Goal: Communication & Community: Answer question/provide support

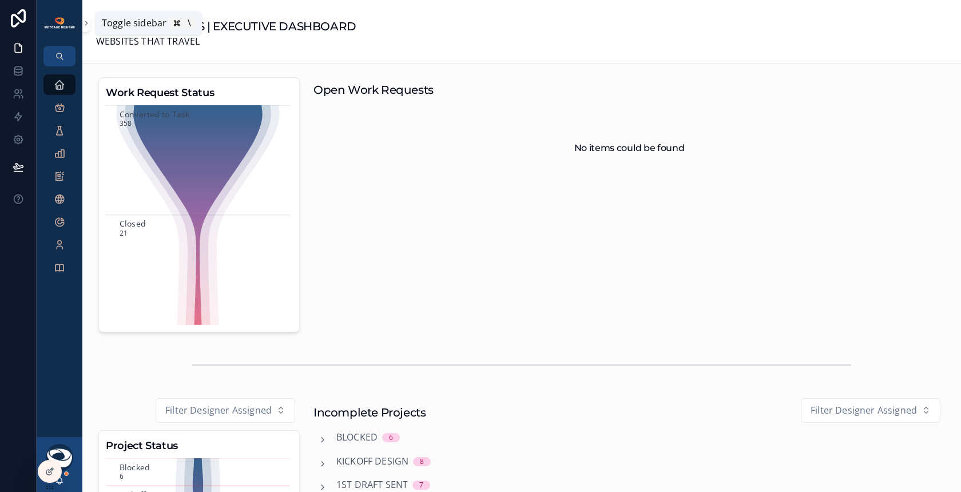
click at [87, 23] on icon "scrollable content" at bounding box center [86, 23] width 8 height 9
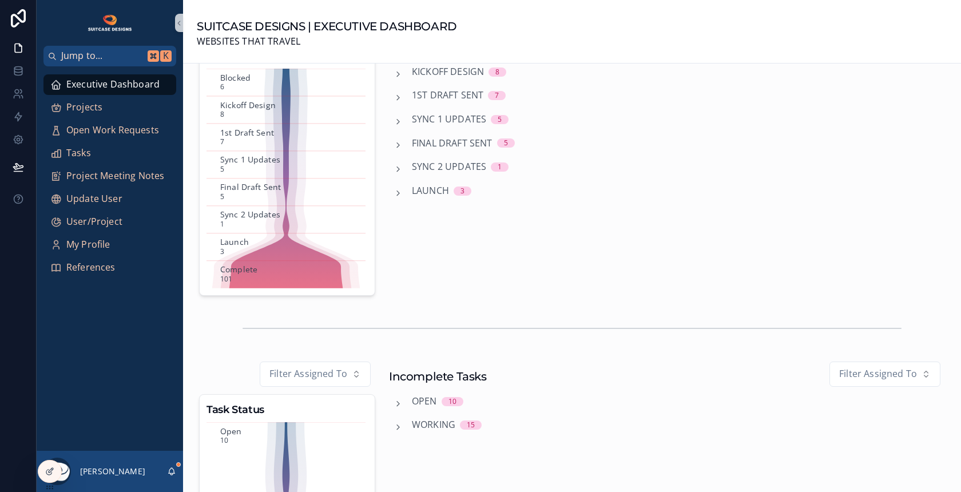
scroll to position [302, 0]
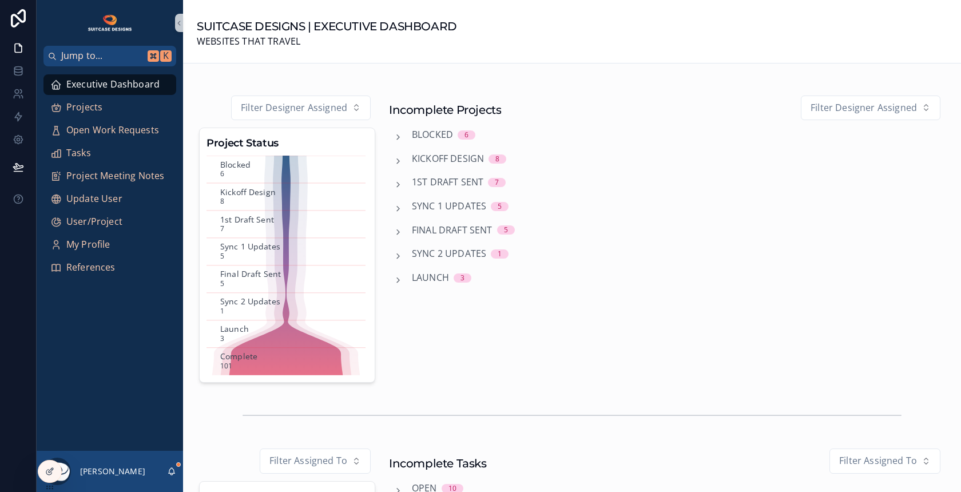
click at [464, 159] on span "Kickoff Design" at bounding box center [448, 159] width 72 height 15
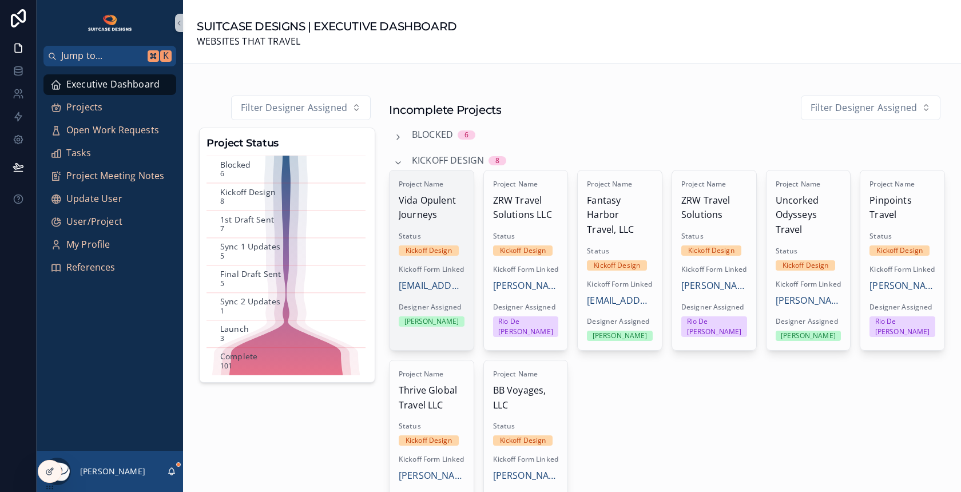
click at [445, 215] on span "Vida Opulent Journeys" at bounding box center [432, 207] width 66 height 29
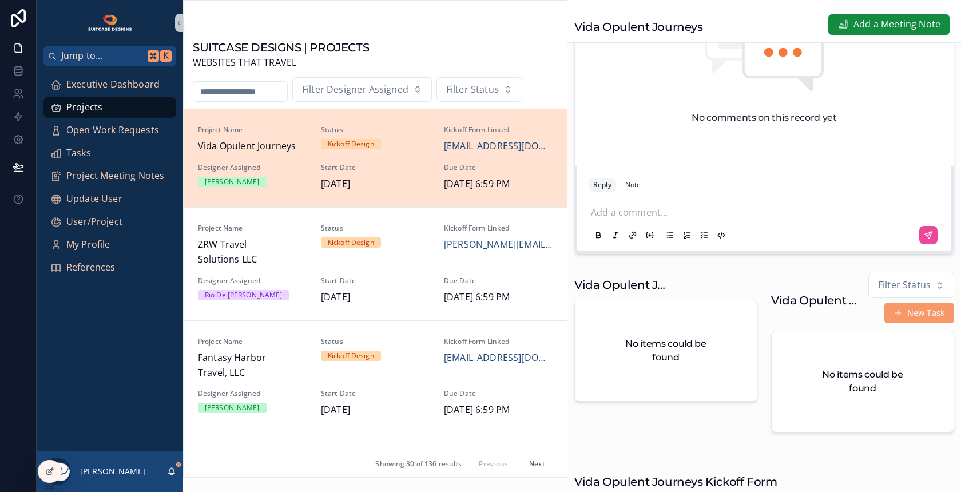
scroll to position [342, 0]
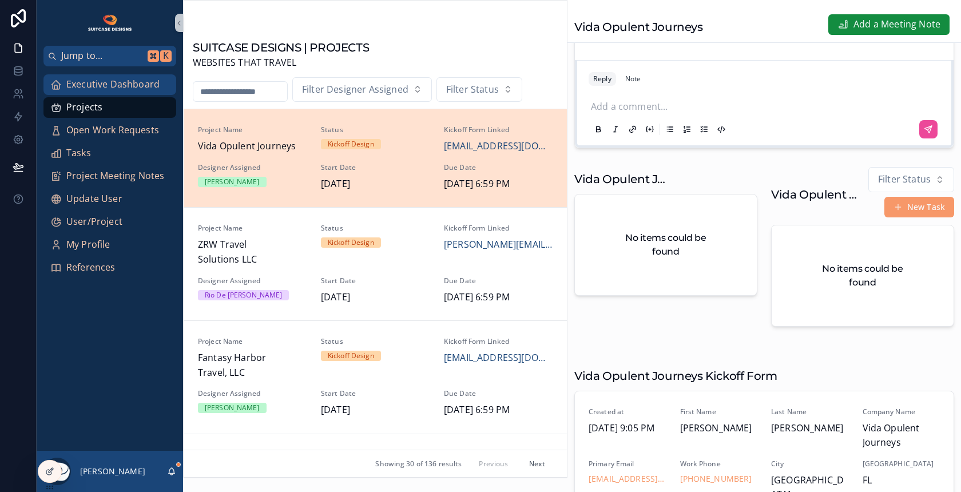
click at [130, 83] on span "Executive Dashboard" at bounding box center [112, 84] width 93 height 15
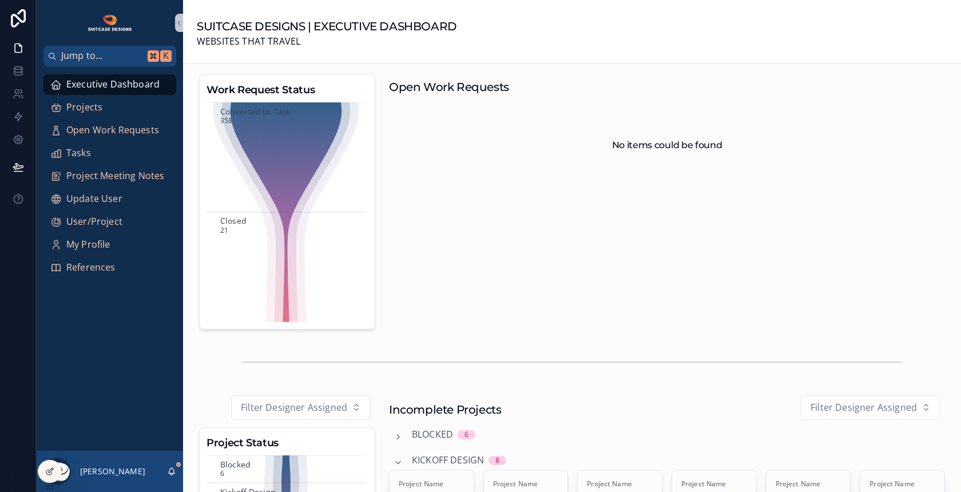
scroll to position [120, 0]
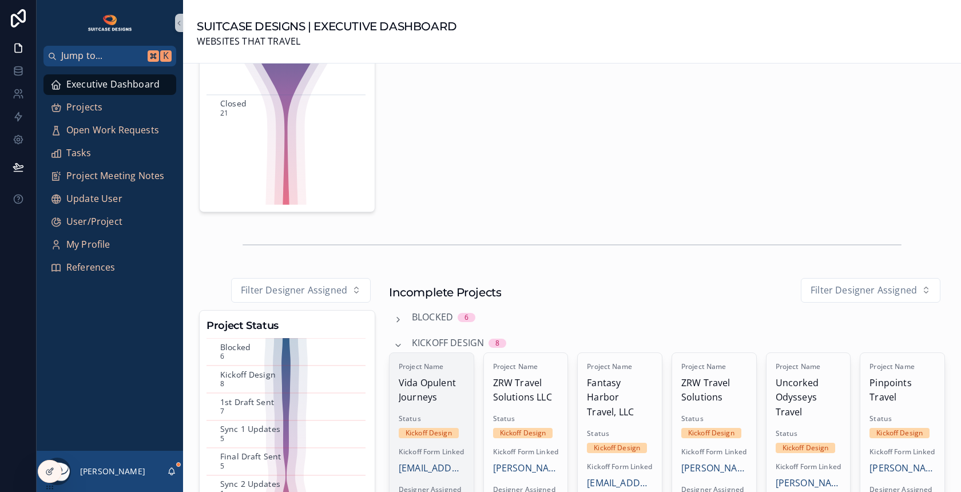
click at [442, 404] on div "Project Name Vida Opulent Journeys Status Kickoff Design Kickoff Form Linked in…" at bounding box center [431, 435] width 84 height 165
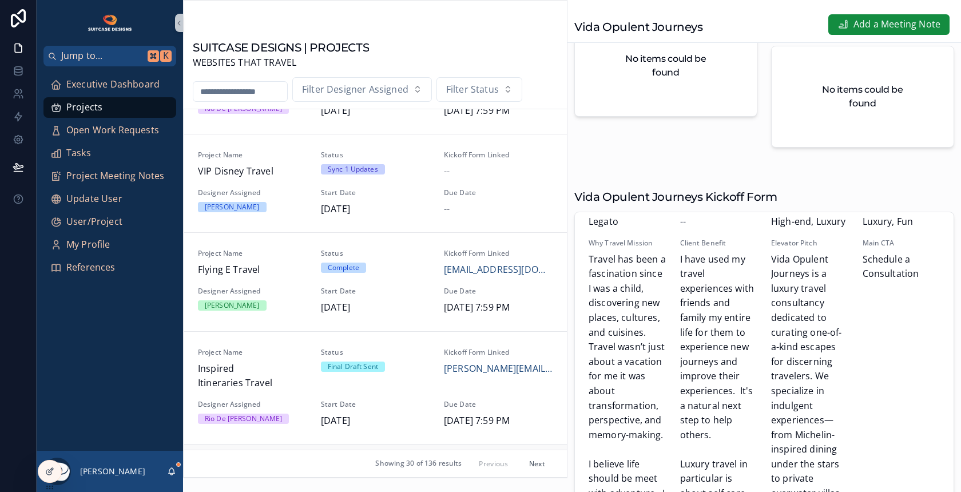
scroll to position [1852, 0]
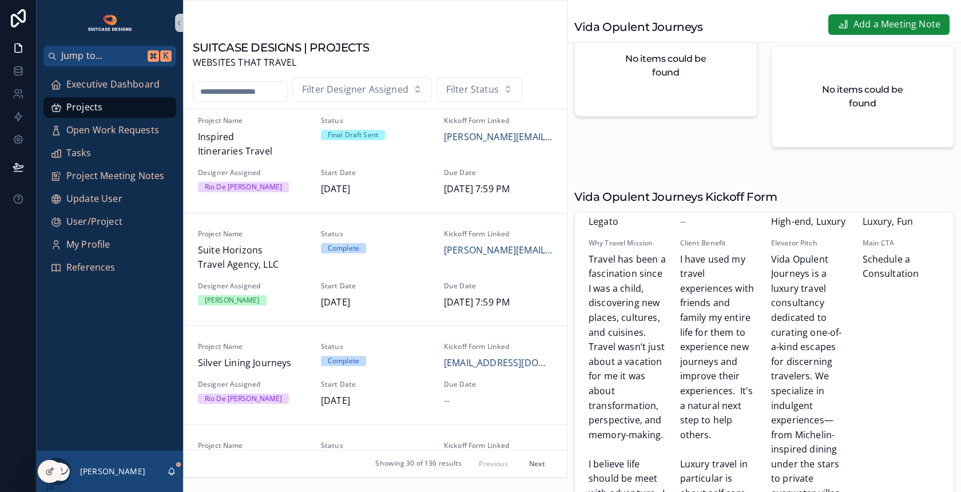
click at [234, 89] on input "scrollable content" at bounding box center [240, 91] width 94 height 16
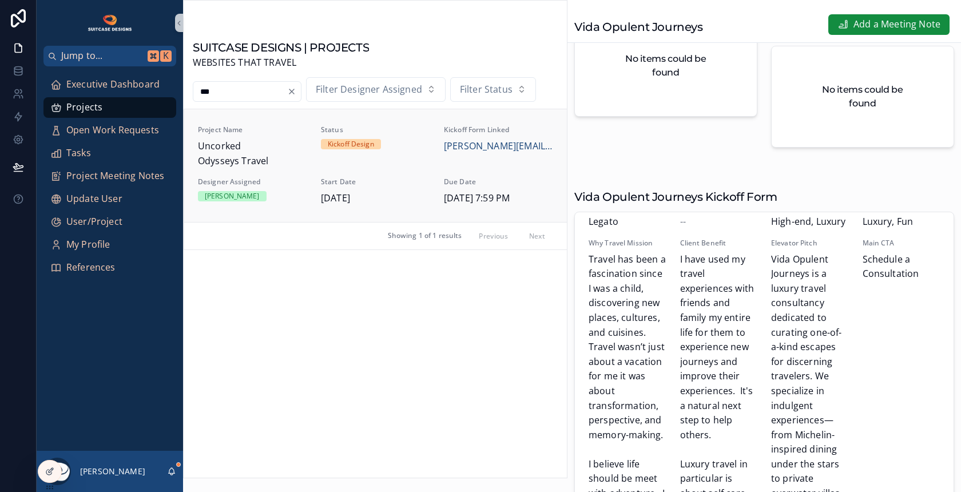
type input "***"
click at [281, 144] on span "Uncorked Odysseys Travel" at bounding box center [252, 153] width 109 height 29
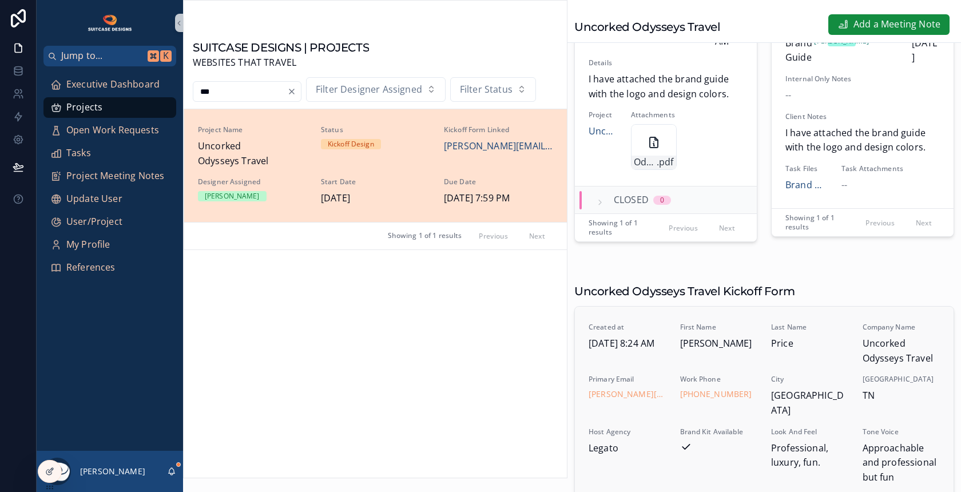
scroll to position [142, 0]
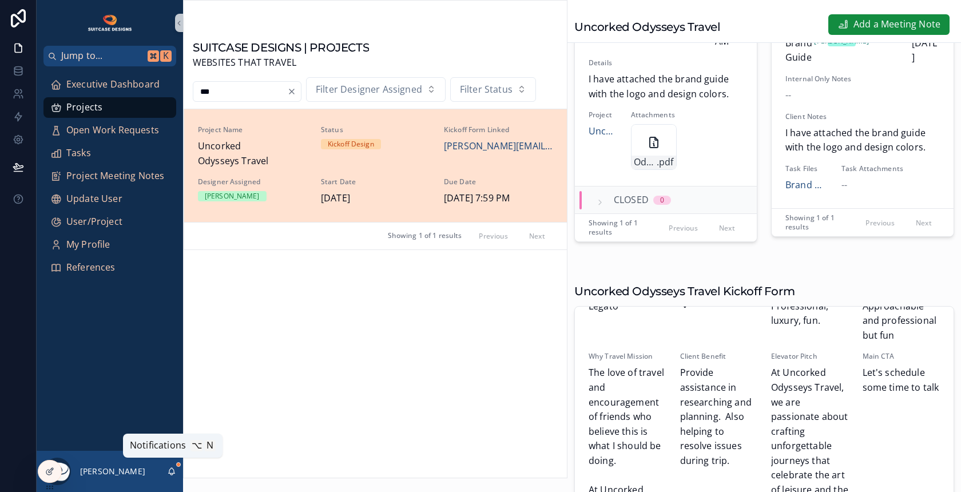
click at [172, 469] on icon "scrollable content" at bounding box center [171, 471] width 9 height 9
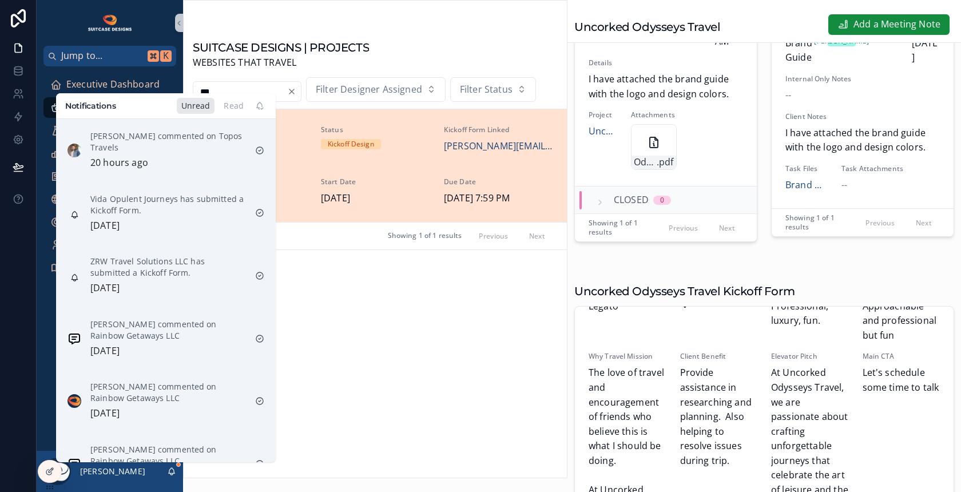
scroll to position [123, 0]
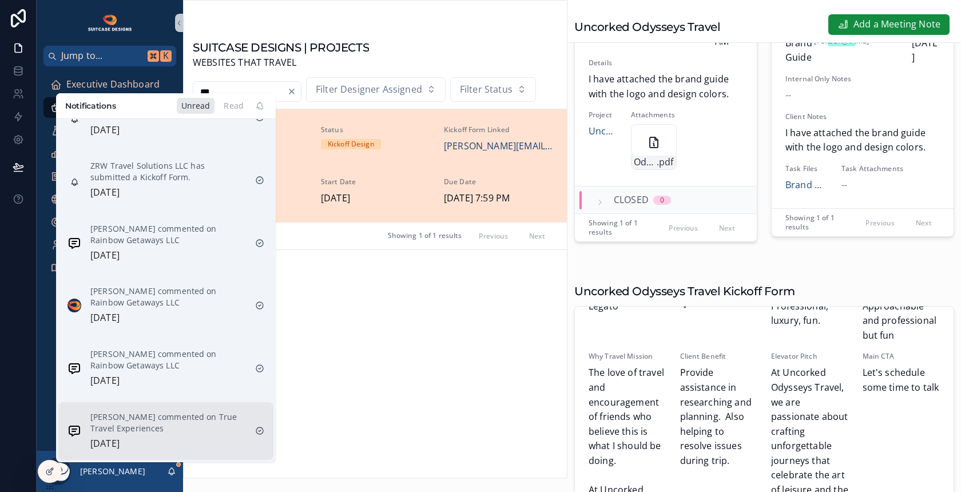
click at [168, 411] on p "Leslie N Dunbar commented on True Travel Experiences" at bounding box center [168, 422] width 156 height 23
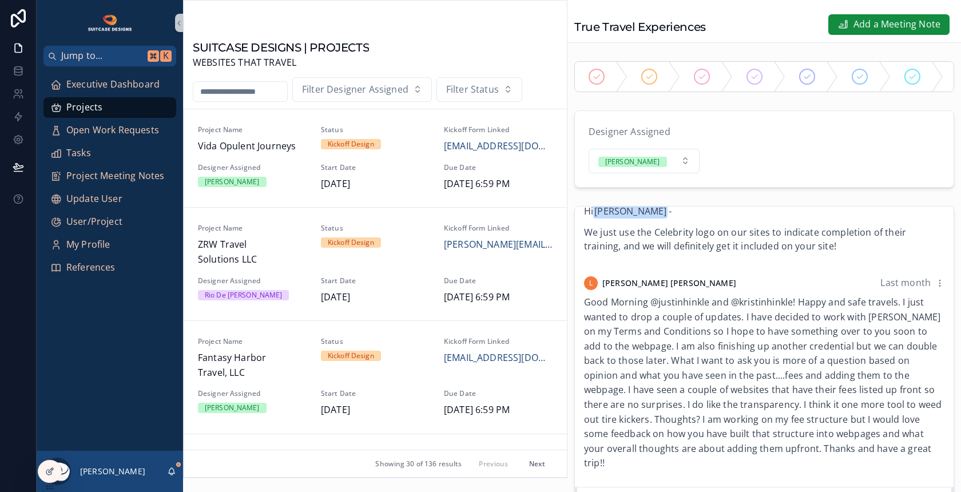
scroll to position [148, 0]
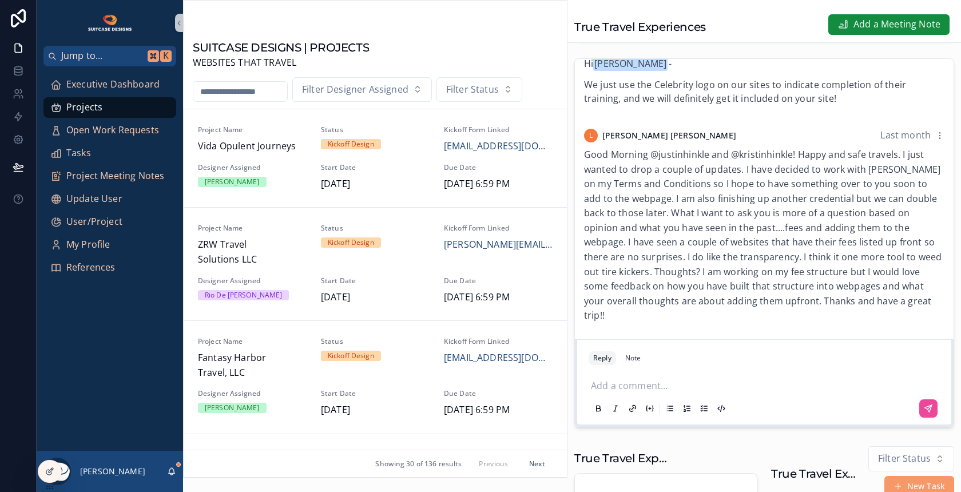
click at [647, 389] on p "scrollable content" at bounding box center [766, 384] width 351 height 11
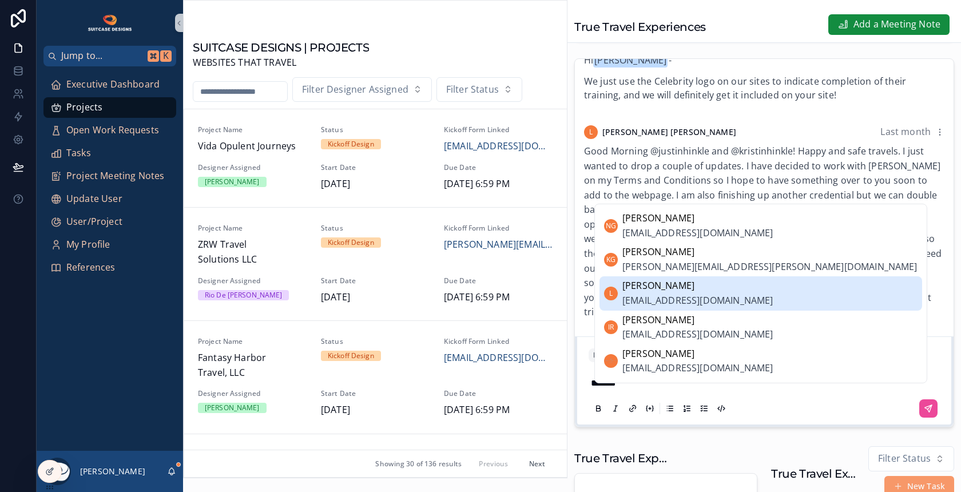
click at [650, 293] on span "Leslie N Dunbar" at bounding box center [697, 285] width 150 height 15
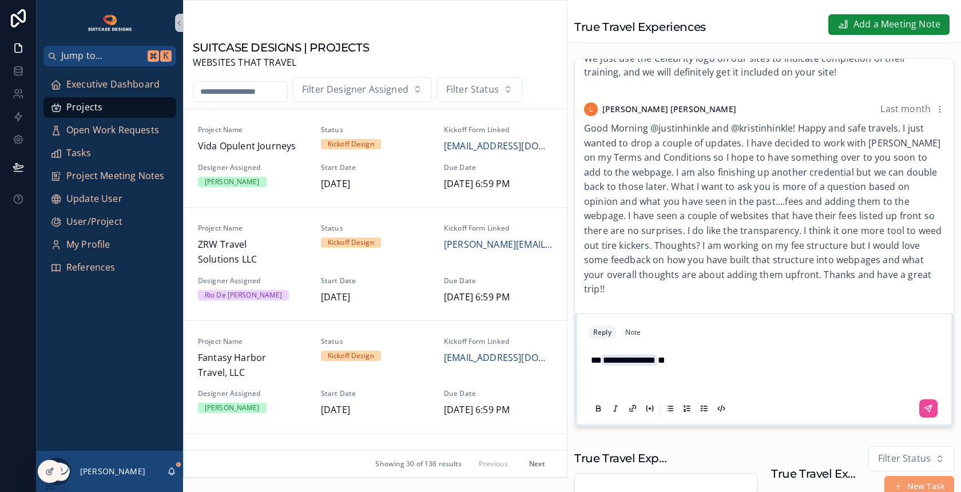
scroll to position [1693, 0]
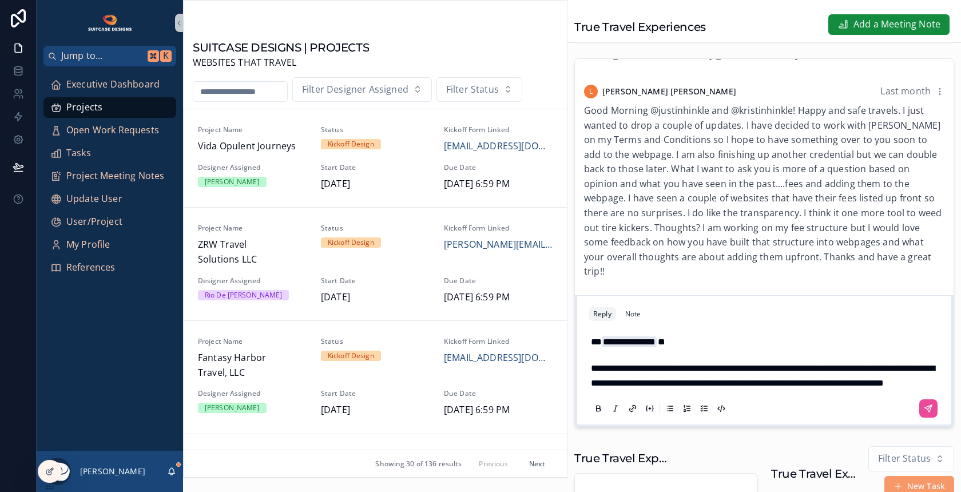
click at [745, 390] on p "**********" at bounding box center [766, 375] width 351 height 29
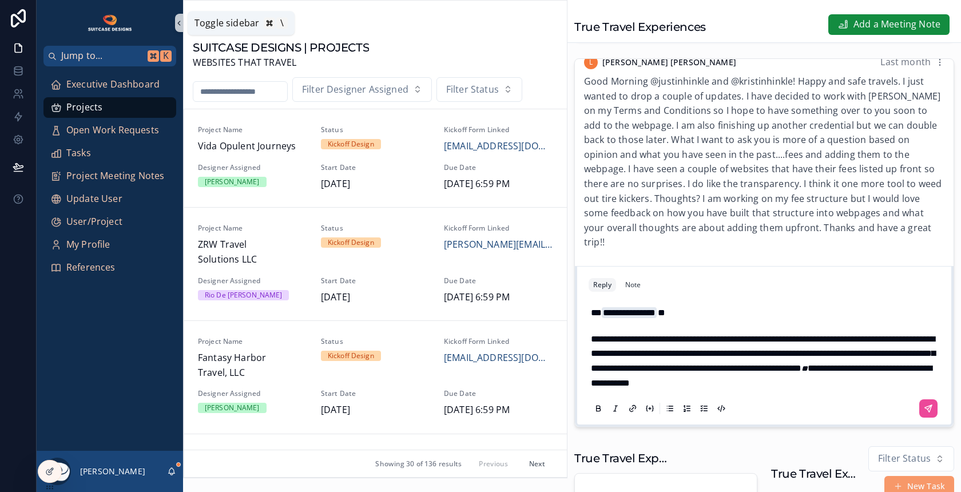
click at [179, 22] on icon "scrollable content" at bounding box center [179, 23] width 2 height 4
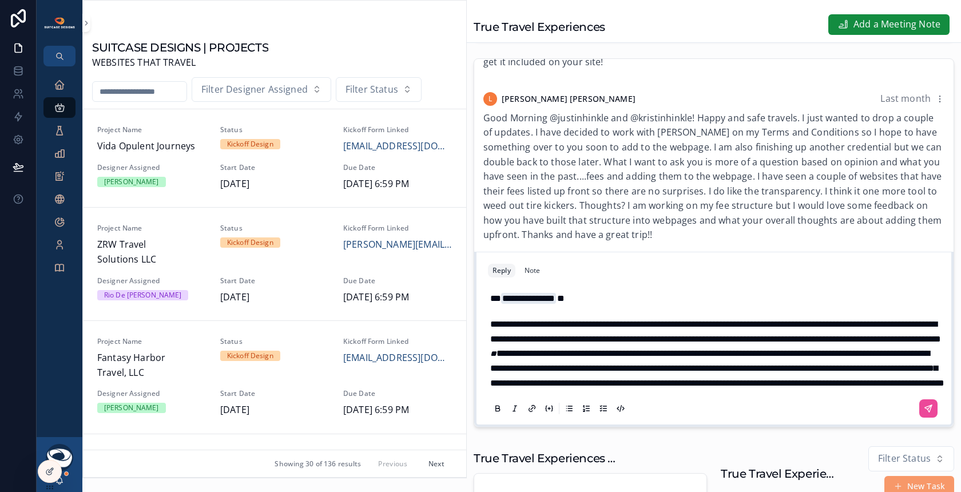
click at [921, 349] on span "**********" at bounding box center [717, 368] width 454 height 38
click at [898, 376] on span "**********" at bounding box center [717, 368] width 454 height 38
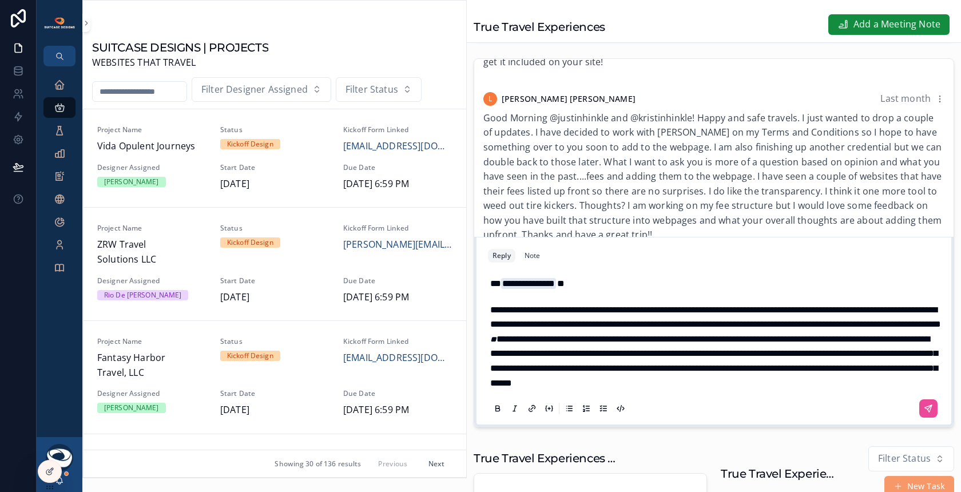
click at [710, 391] on p "**********" at bounding box center [716, 346] width 452 height 88
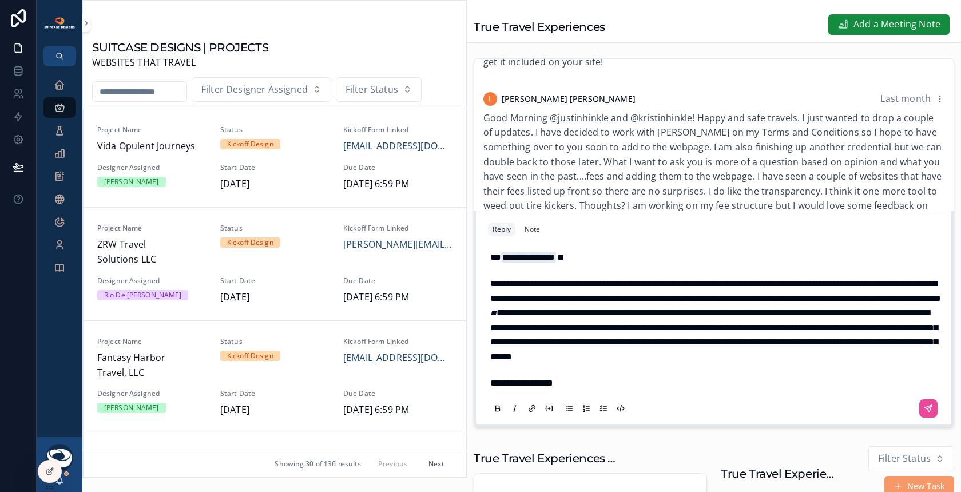
scroll to position [1598, 0]
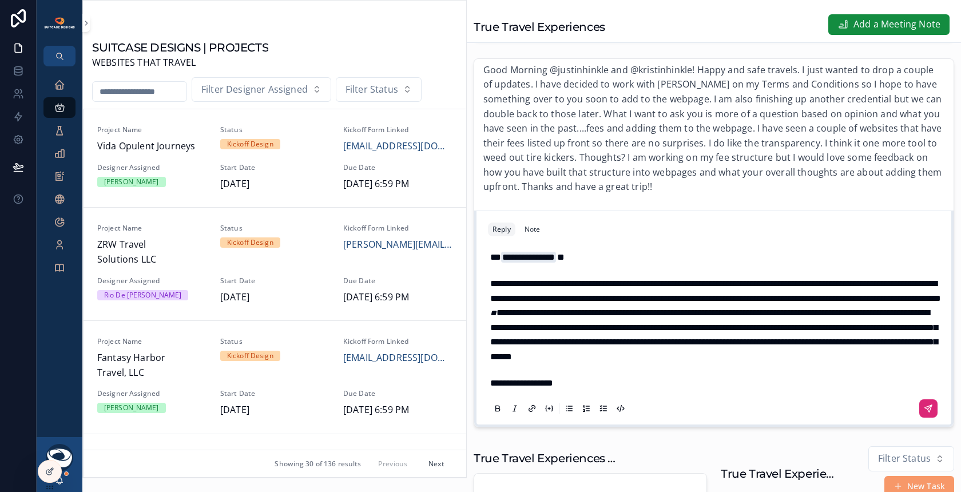
click at [923, 413] on icon "scrollable content" at bounding box center [927, 408] width 9 height 9
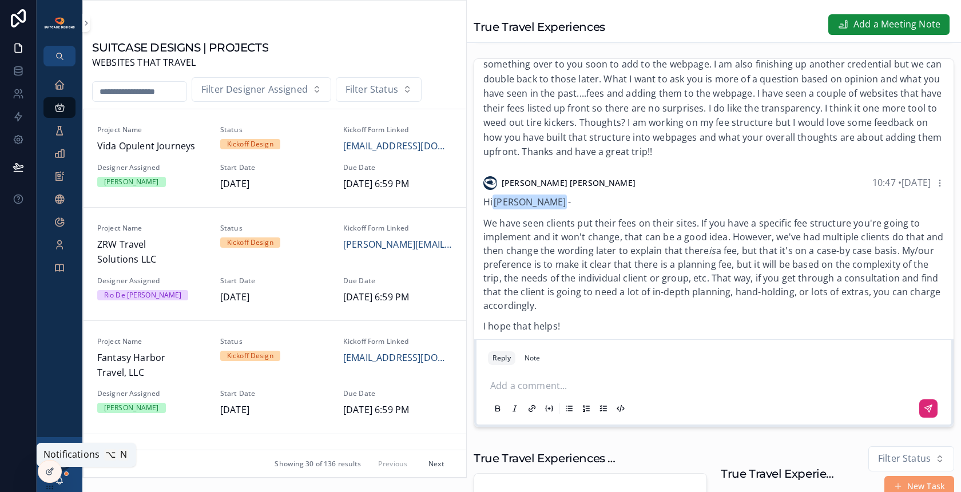
click at [62, 482] on icon "scrollable content" at bounding box center [60, 479] width 6 height 5
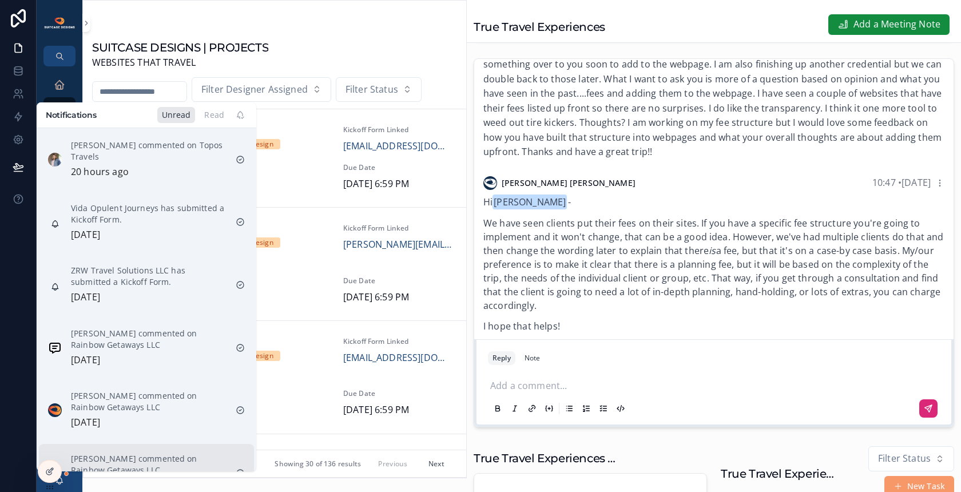
scroll to position [123, 0]
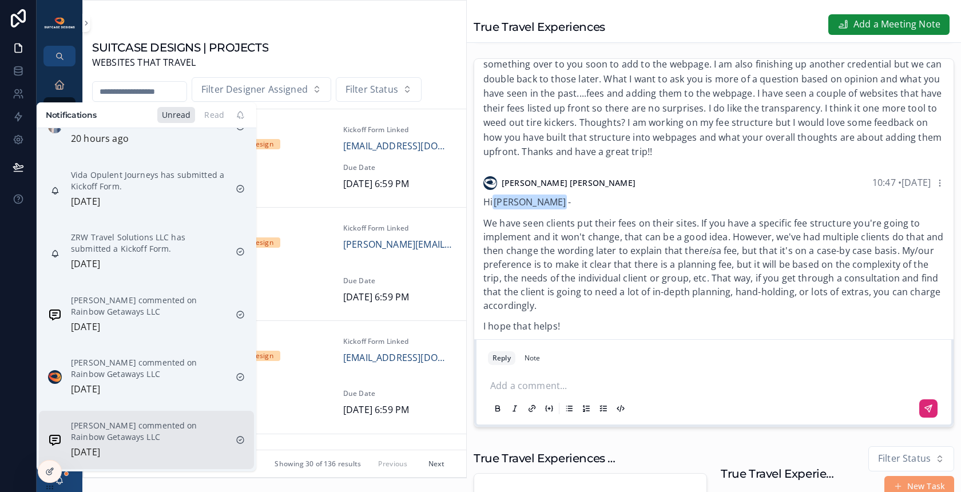
click at [174, 420] on div "Scott Wismont commented on Rainbow Getaways LLC 2 days ago" at bounding box center [149, 440] width 156 height 40
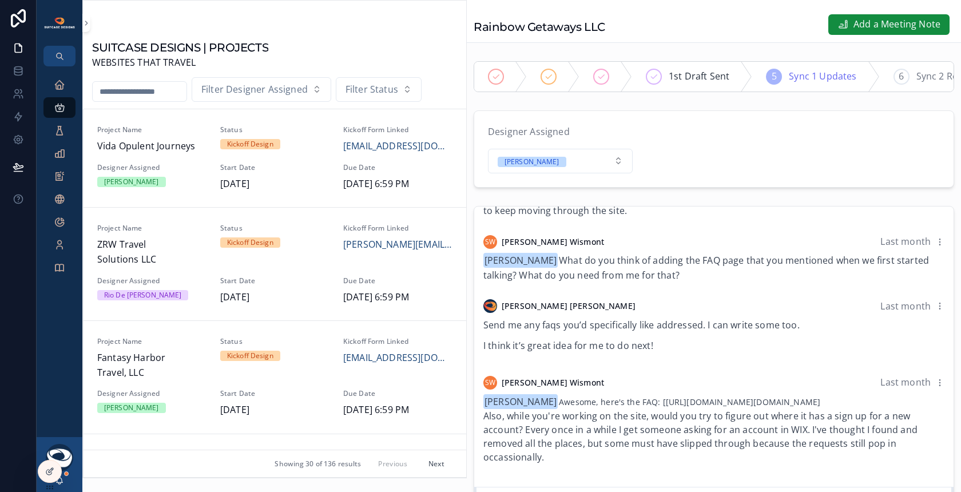
scroll to position [98, 0]
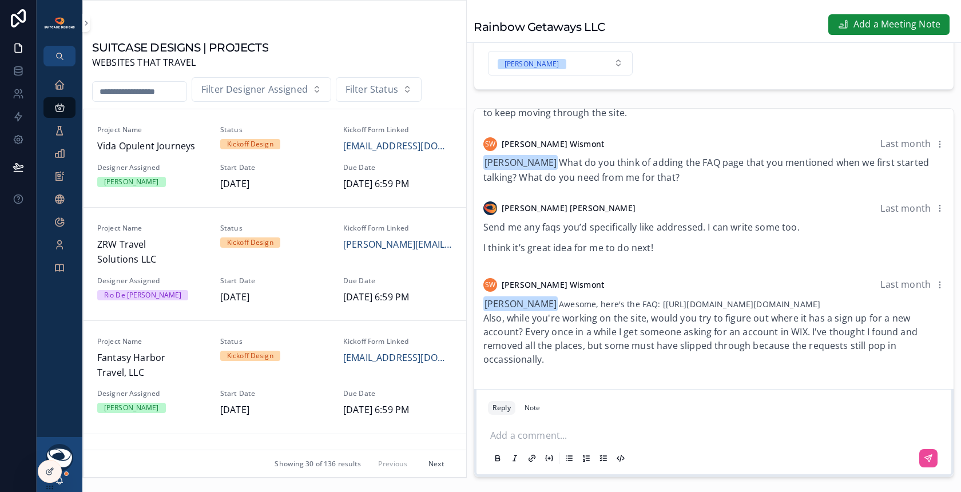
click at [512, 448] on div "Add a comment..." at bounding box center [714, 445] width 452 height 48
click at [514, 440] on p "scrollable content" at bounding box center [716, 433] width 452 height 11
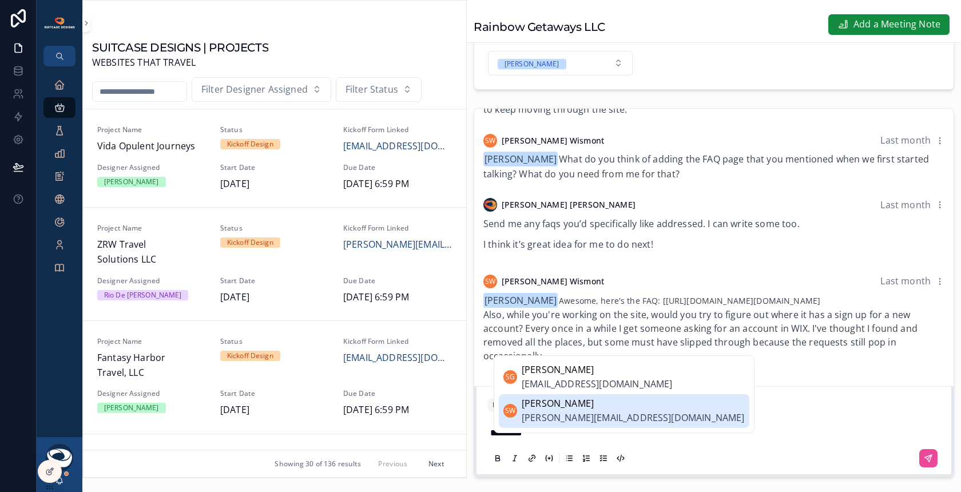
click at [605, 411] on span "Scott Wismont" at bounding box center [632, 403] width 223 height 15
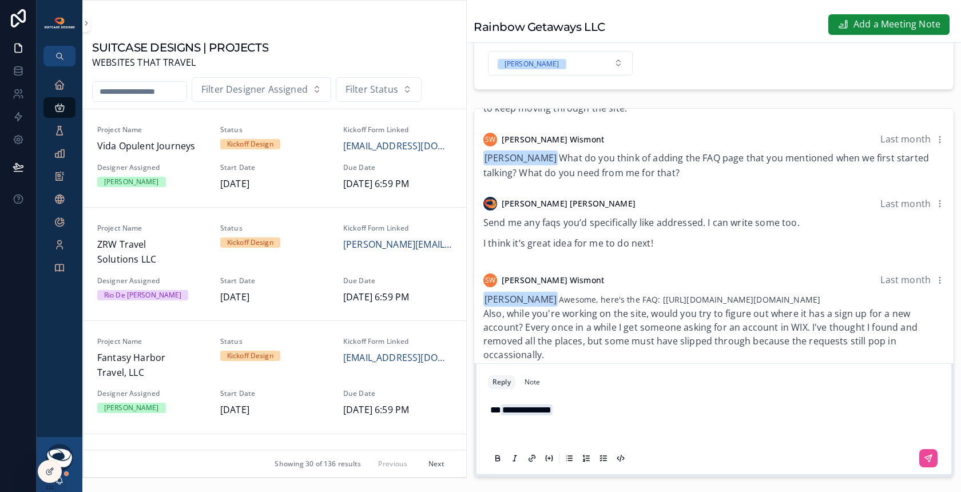
scroll to position [148, 0]
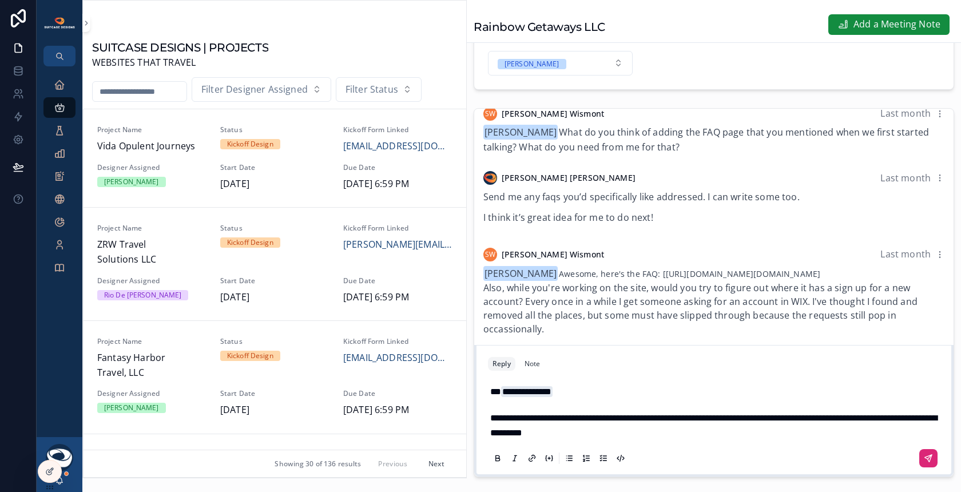
click at [923, 463] on icon "scrollable content" at bounding box center [927, 457] width 9 height 9
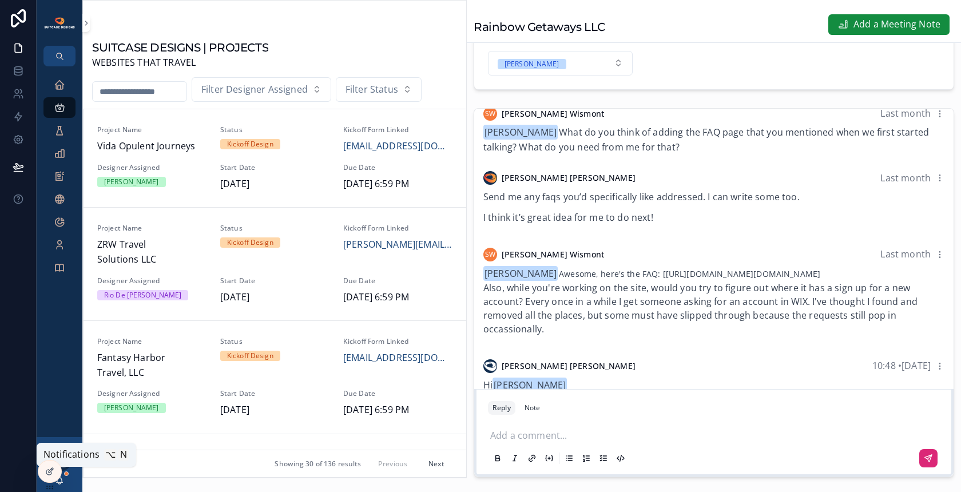
click at [62, 482] on icon "scrollable content" at bounding box center [60, 479] width 6 height 5
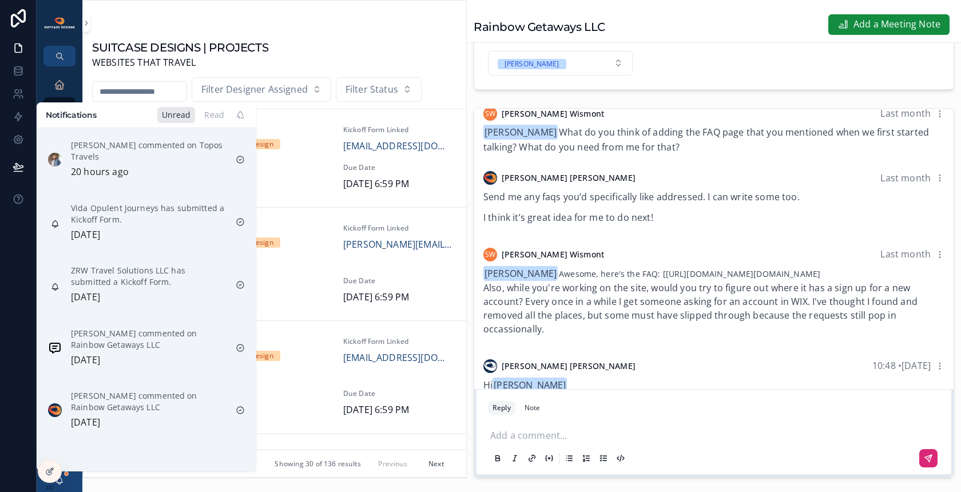
scroll to position [123, 0]
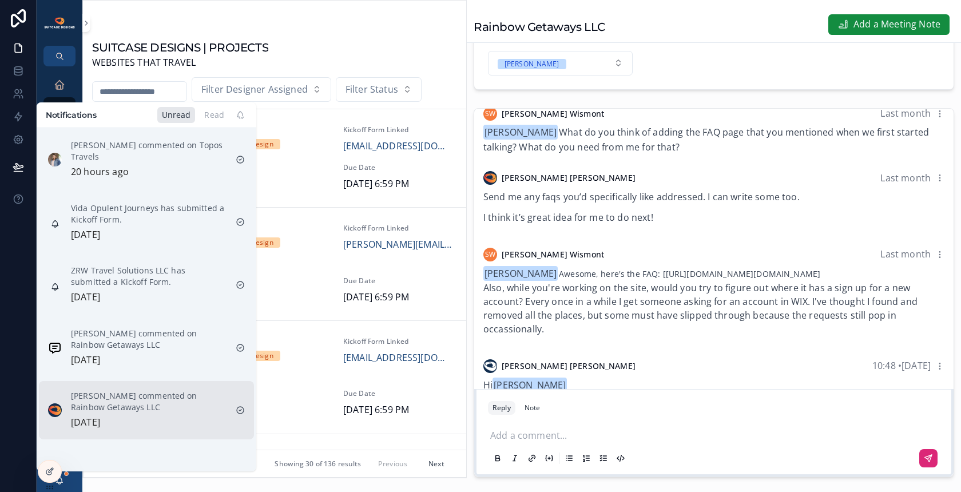
click at [161, 390] on div "Justin Hinkle commented on Rainbow Getaways LLC 2 days ago" at bounding box center [149, 410] width 156 height 40
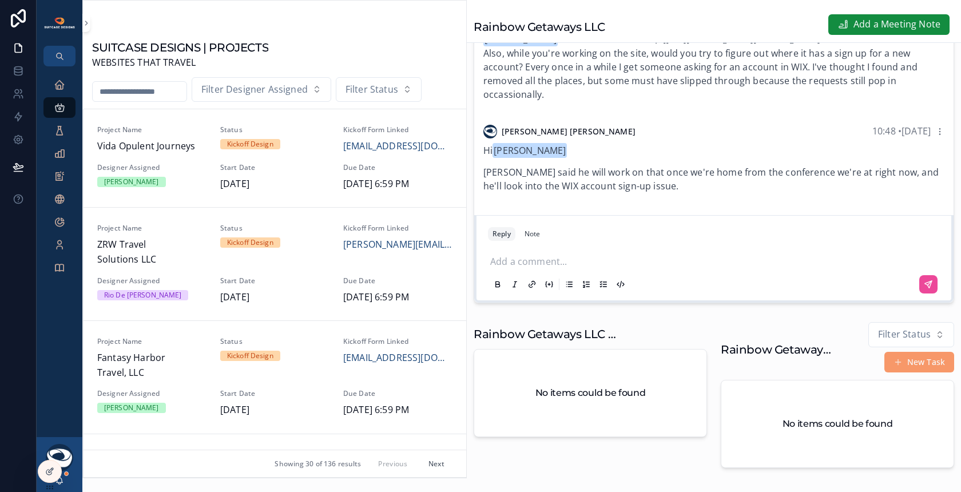
scroll to position [260, 0]
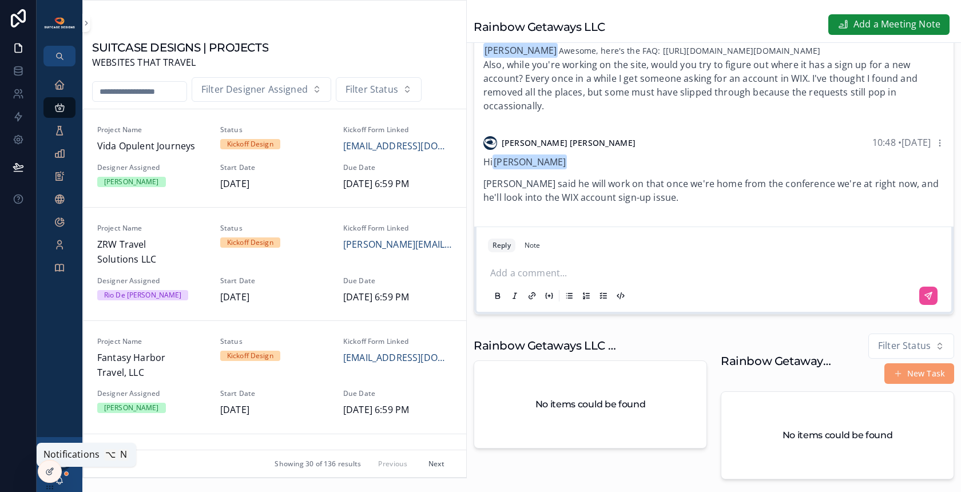
click at [62, 482] on icon "scrollable content" at bounding box center [60, 479] width 6 height 5
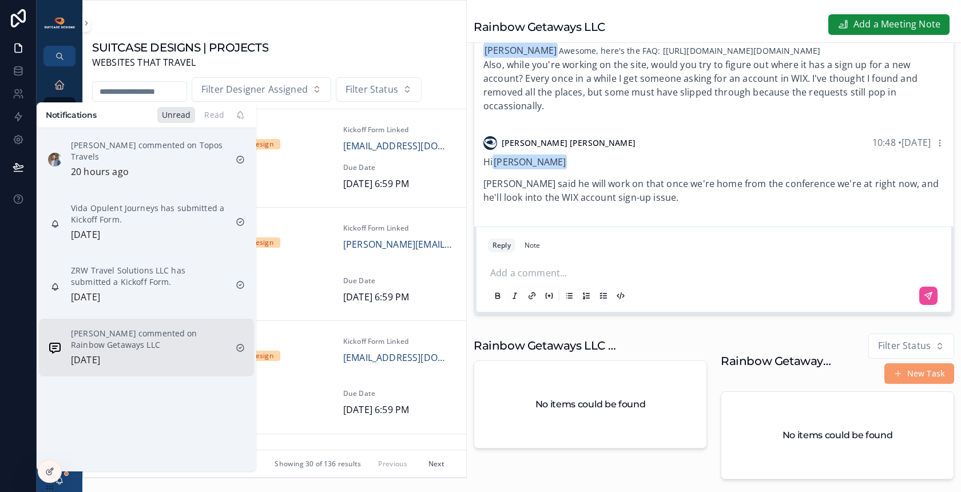
click at [165, 341] on p "Scott Wismont commented on Rainbow Getaways LLC" at bounding box center [149, 339] width 156 height 23
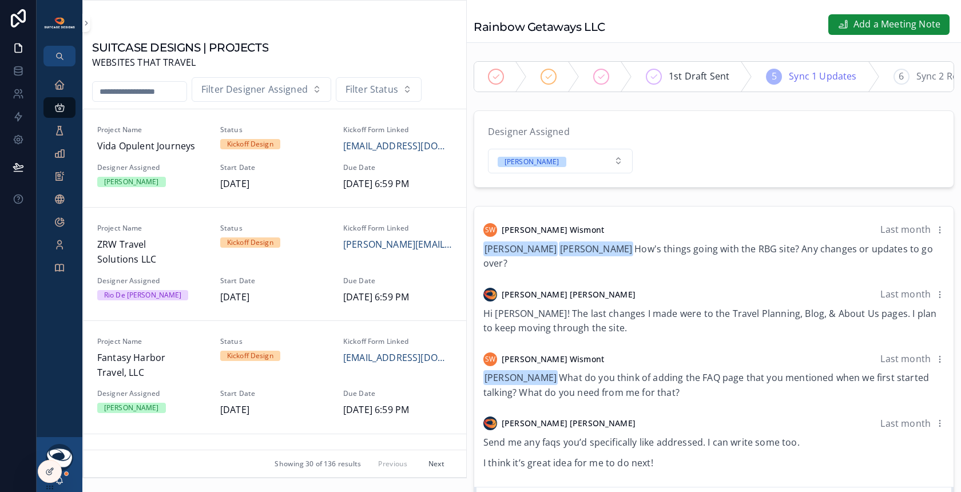
scroll to position [212, 0]
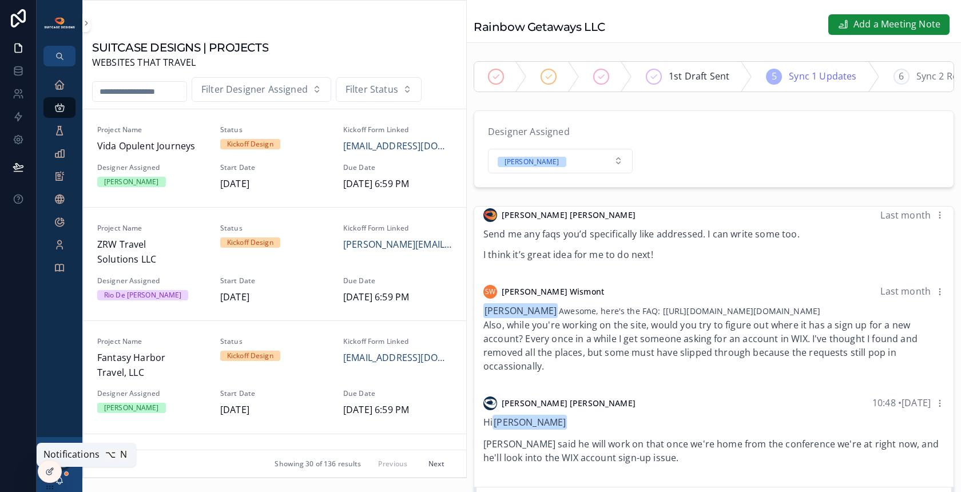
click at [62, 480] on icon "scrollable content" at bounding box center [60, 479] width 6 height 5
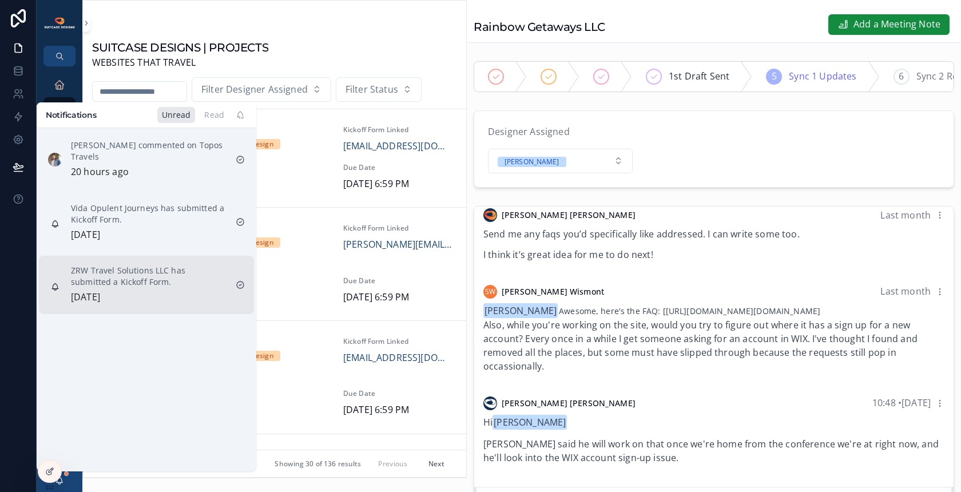
click at [144, 280] on p "ZRW Travel Solutions LLC has submitted a Kickoff Form." at bounding box center [149, 276] width 156 height 23
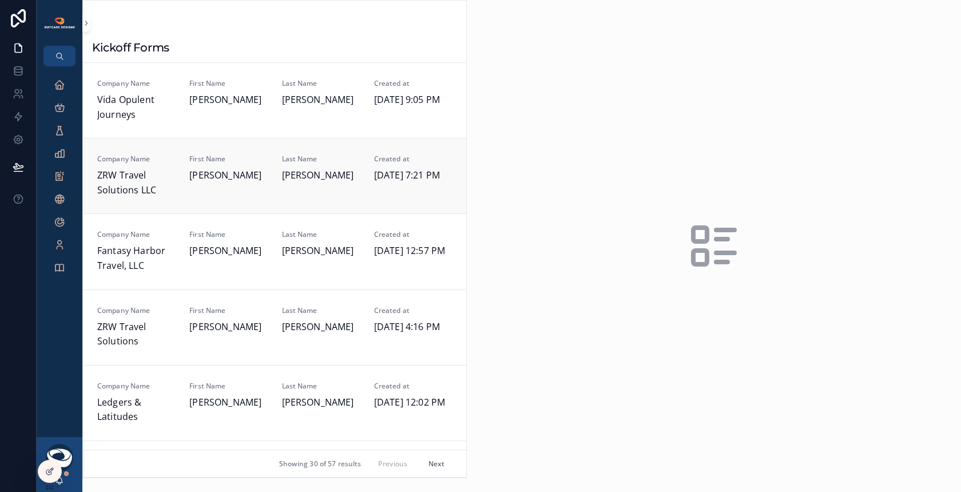
click at [253, 186] on div "First Name Colette" at bounding box center [228, 175] width 78 height 43
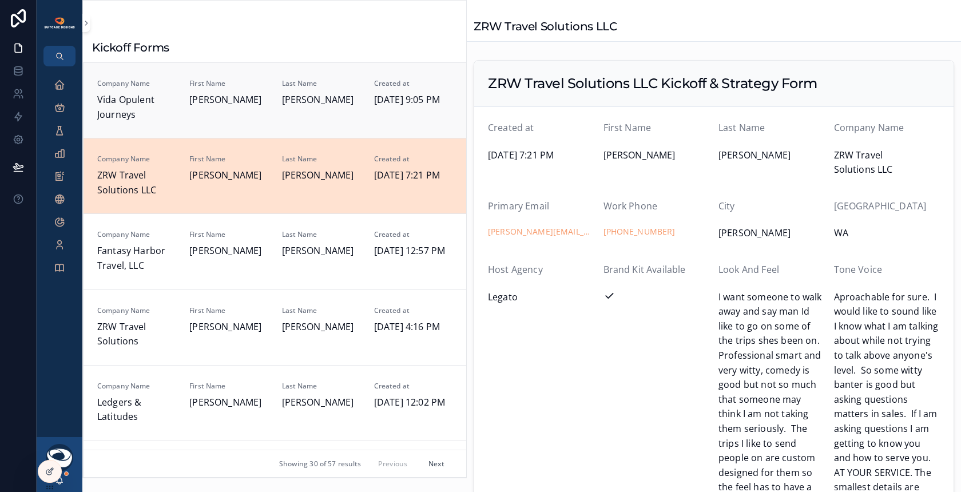
click at [260, 105] on span "Nicole" at bounding box center [228, 100] width 78 height 15
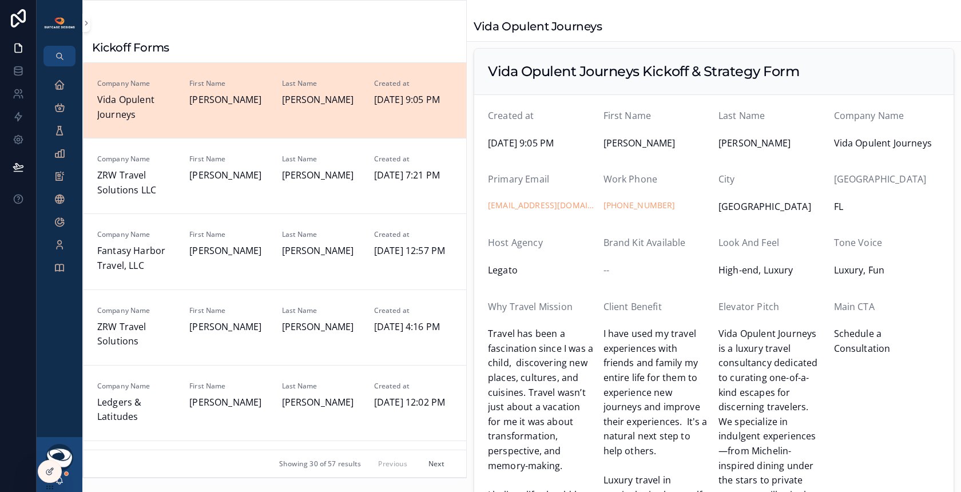
scroll to position [220, 0]
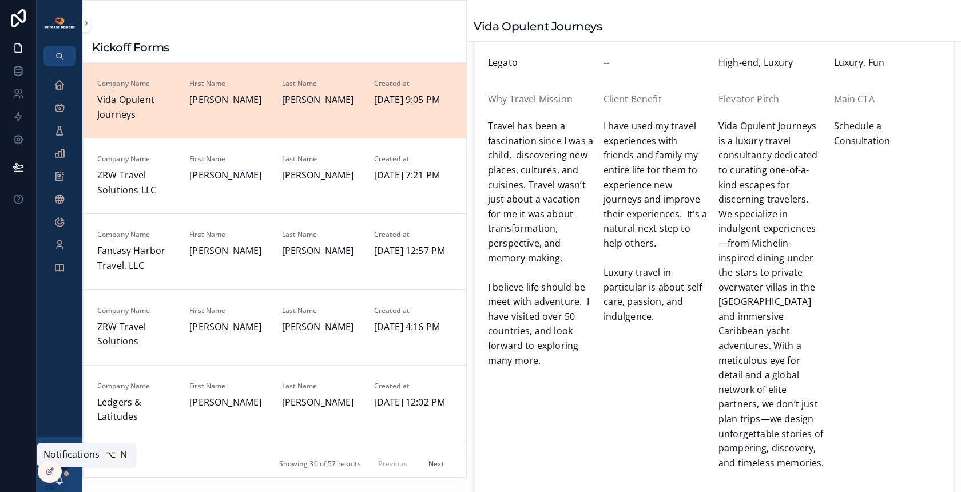
click at [63, 481] on icon "scrollable content" at bounding box center [59, 480] width 9 height 9
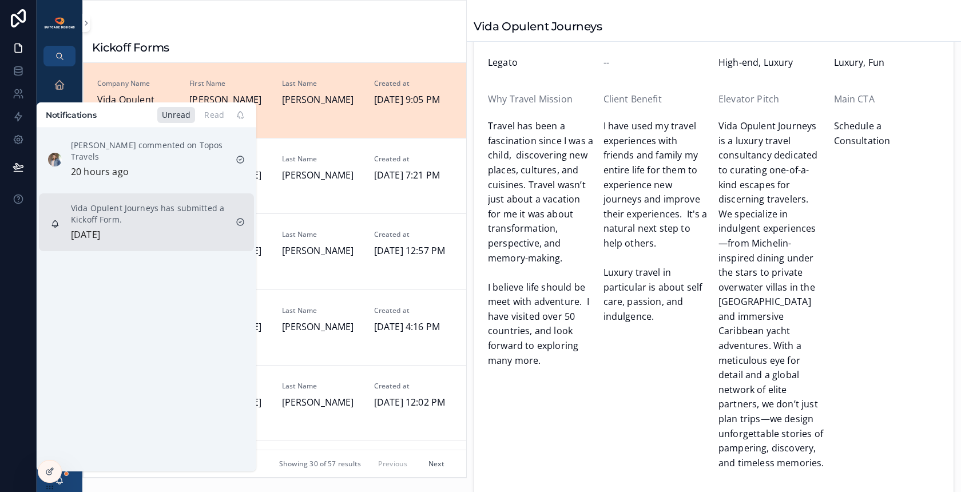
click at [162, 220] on p "Vida Opulent Journeys has submitted a Kickoff Form." at bounding box center [149, 213] width 156 height 23
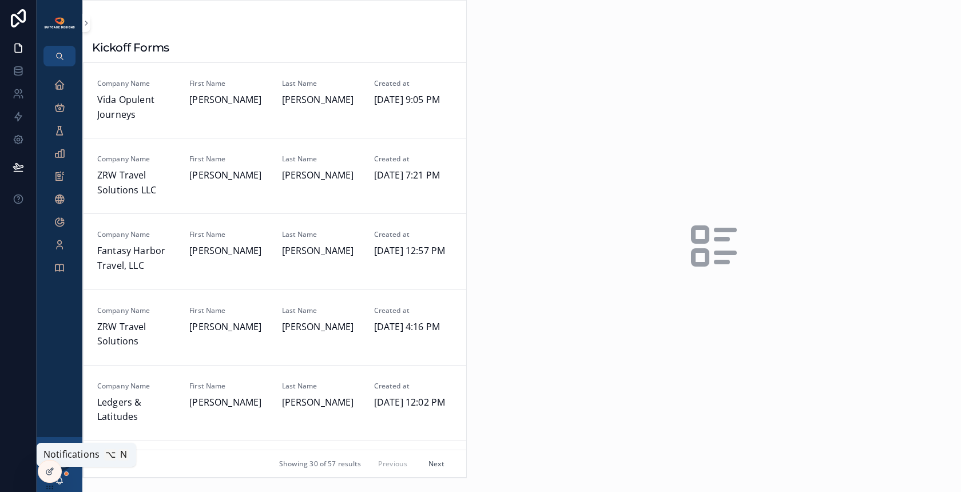
click at [63, 480] on icon "scrollable content" at bounding box center [59, 480] width 9 height 9
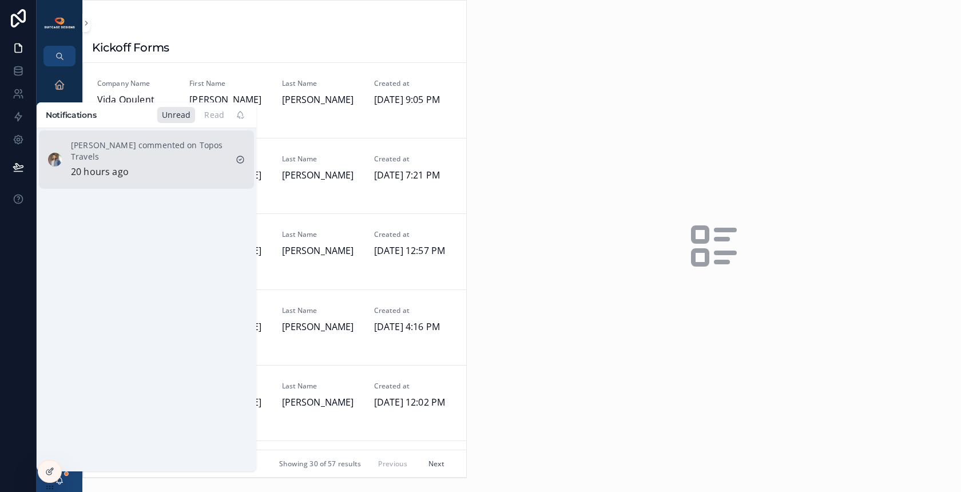
click at [136, 155] on p "Shannon Sharon commented on Topos Travels" at bounding box center [149, 151] width 156 height 23
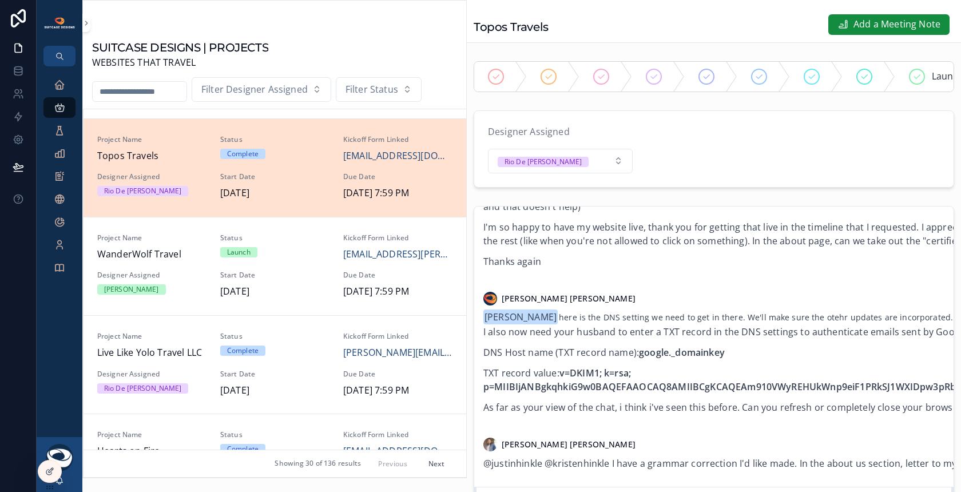
scroll to position [218, 0]
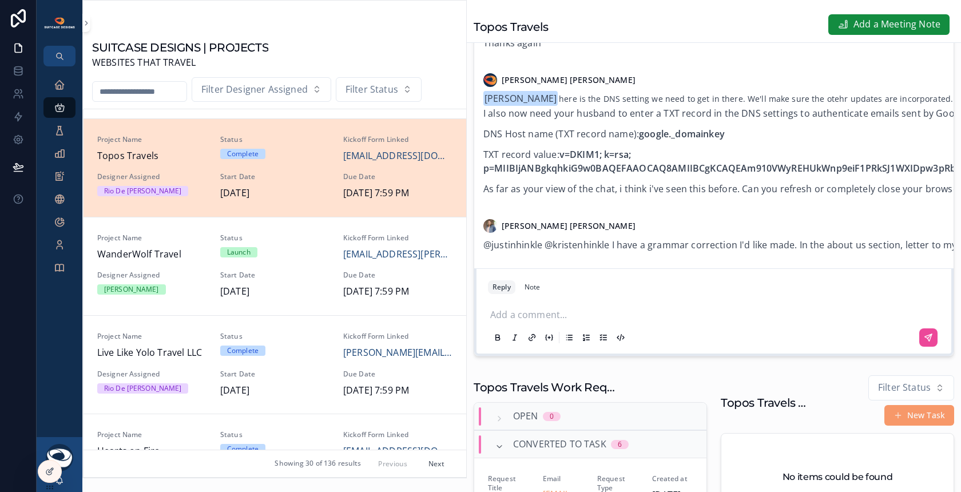
drag, startPoint x: 750, startPoint y: 237, endPoint x: 670, endPoint y: 233, distance: 79.6
drag, startPoint x: 775, startPoint y: 254, endPoint x: 855, endPoint y: 278, distance: 83.6
click at [855, 278] on div "Shannon Sharon 2 months ago @kristenhinkle thank you. I am reviewing and proces…" at bounding box center [713, 171] width 480 height 369
click at [706, 251] on span "@justinhinkle @kristenhinkle I have a grammar correction I'd like made. In the …" at bounding box center [842, 244] width 719 height 13
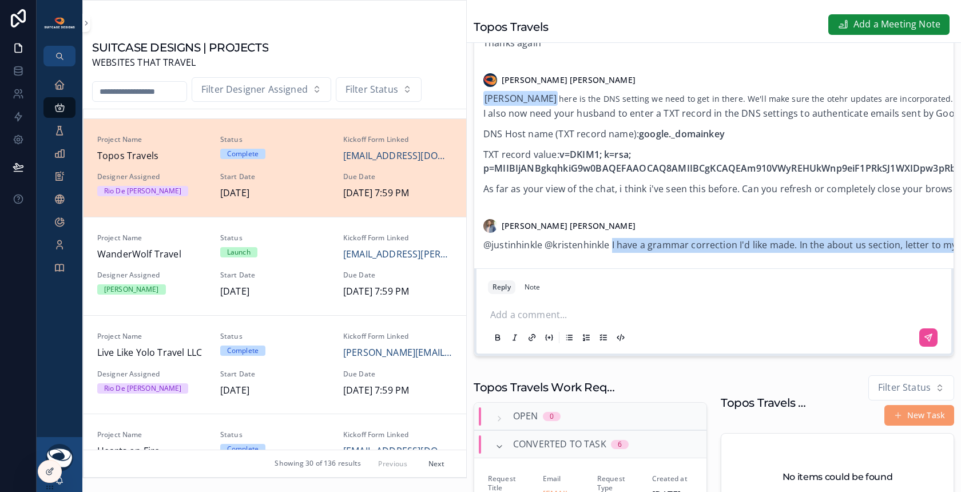
drag, startPoint x: 610, startPoint y: 251, endPoint x: 657, endPoint y: 261, distance: 48.0
copy span "I have a grammar correction I'd like made. In the about us section, letter to m…"
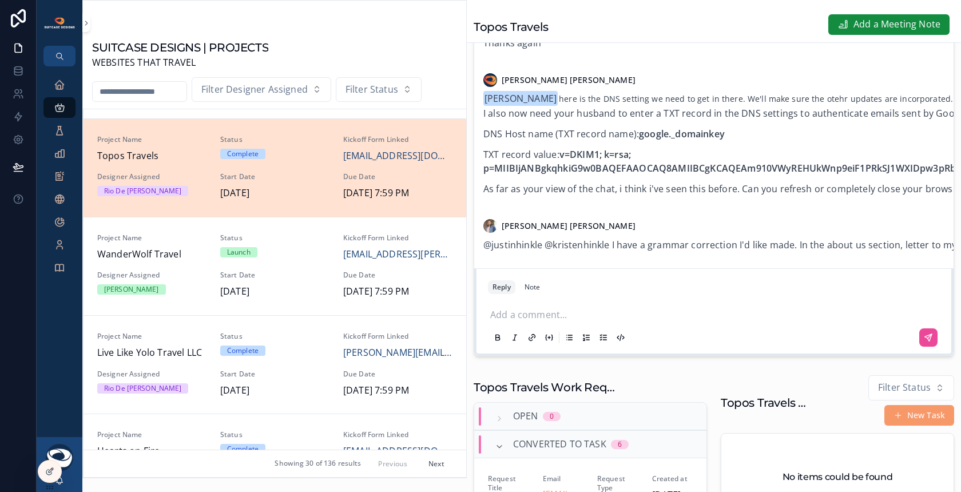
click at [552, 319] on p "scrollable content" at bounding box center [716, 313] width 452 height 11
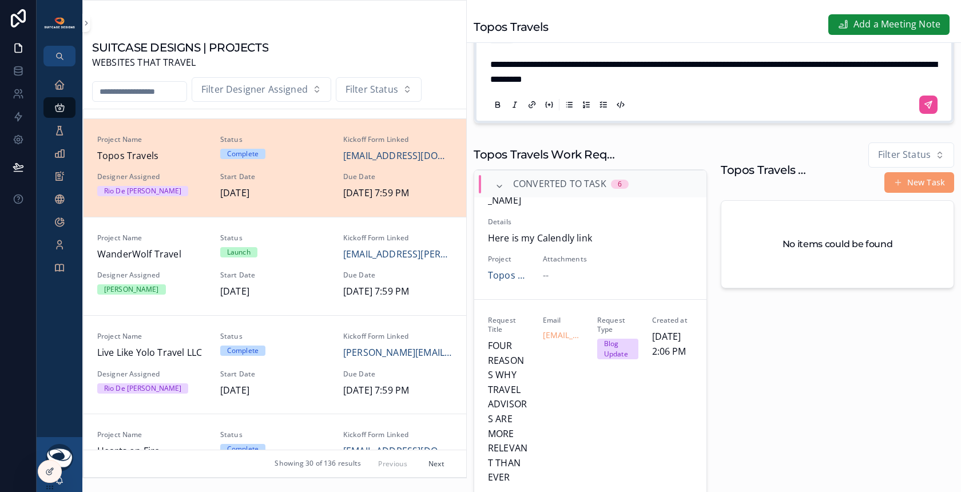
scroll to position [254, 0]
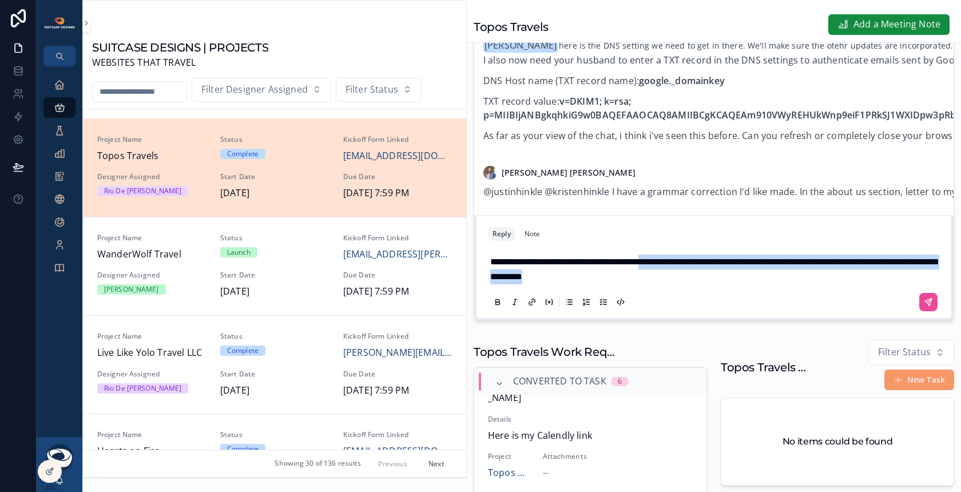
drag, startPoint x: 675, startPoint y: 269, endPoint x: 712, endPoint y: 297, distance: 46.2
click at [712, 297] on div "**********" at bounding box center [714, 281] width 452 height 66
copy span "**********"
click at [711, 276] on p "**********" at bounding box center [716, 268] width 452 height 29
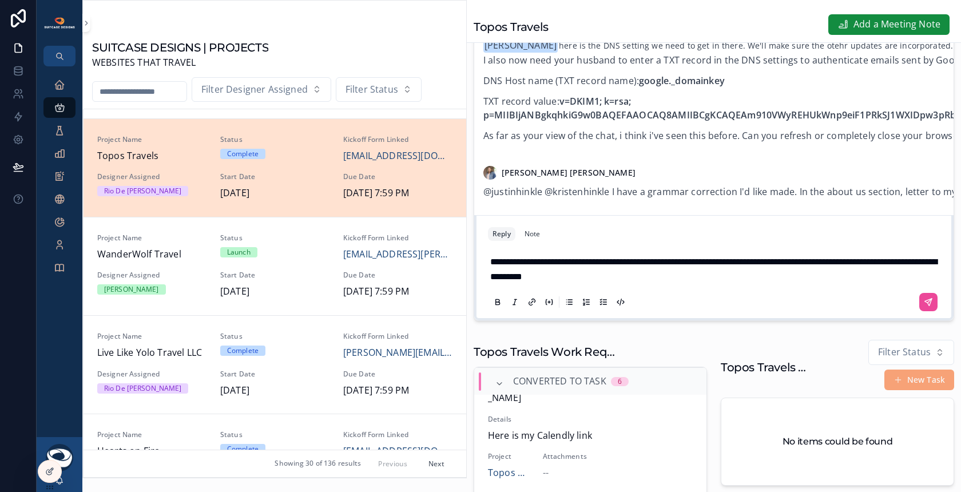
click at [901, 390] on button "New Task" at bounding box center [919, 379] width 70 height 21
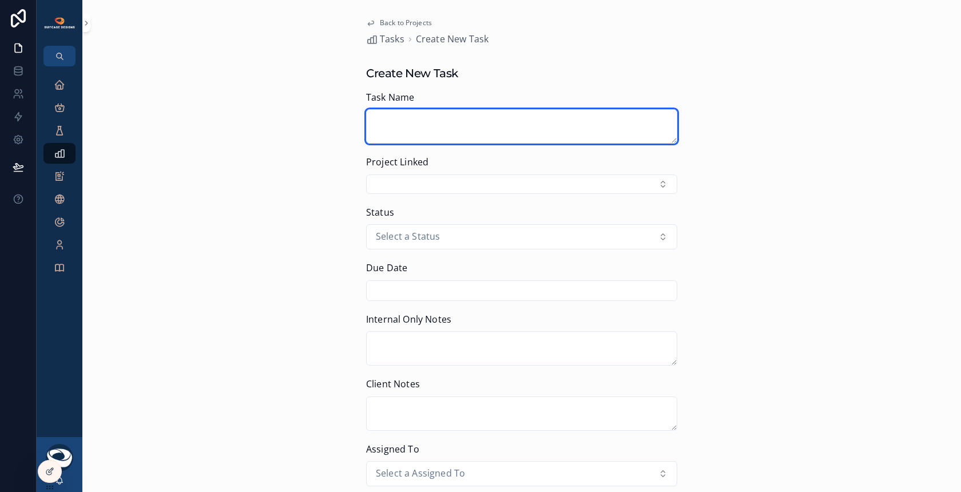
click at [428, 121] on textarea "scrollable content" at bounding box center [521, 126] width 311 height 34
type textarea "*"
type textarea "**********"
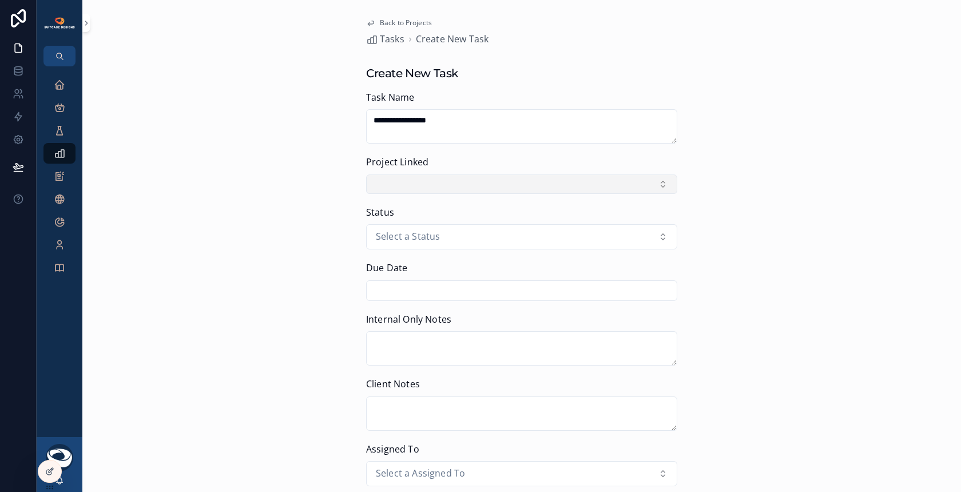
click at [419, 185] on button "Select Button" at bounding box center [521, 183] width 311 height 19
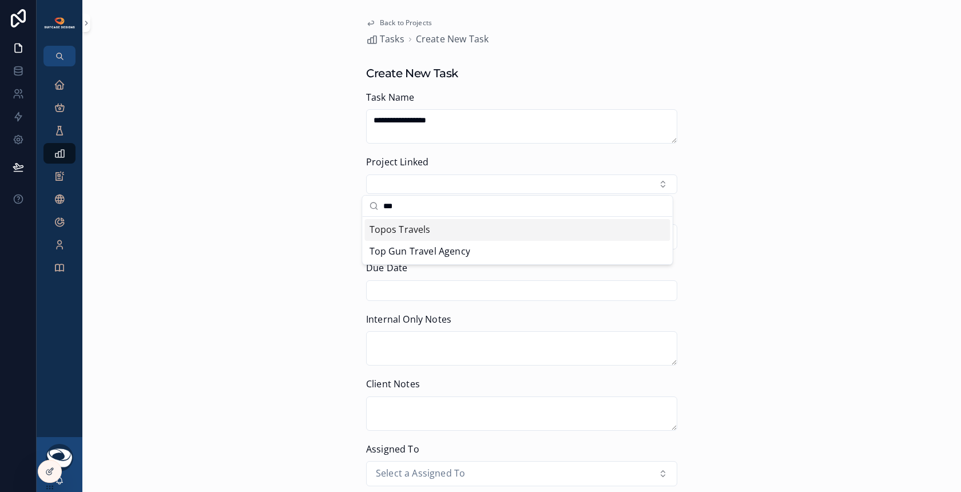
type input "***"
click at [478, 234] on div "Topos Travels" at bounding box center [517, 230] width 305 height 22
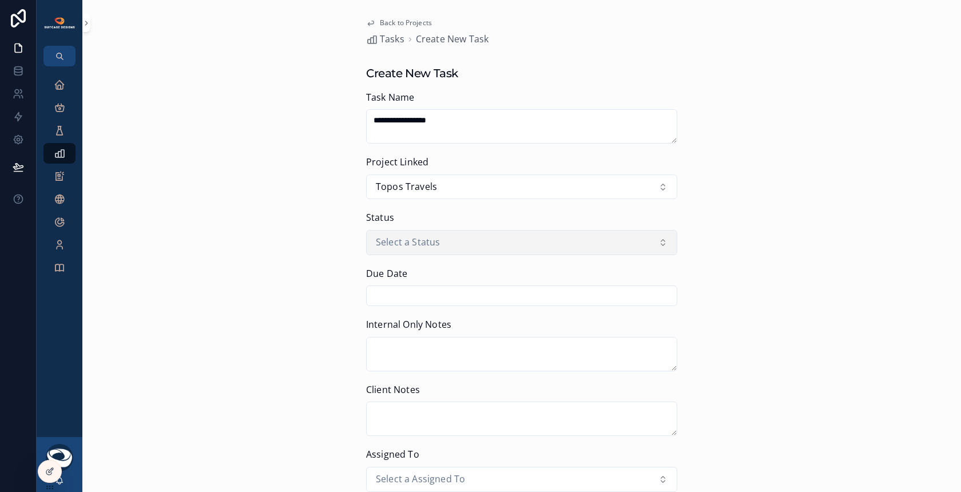
click at [578, 244] on button "Select a Status" at bounding box center [521, 242] width 311 height 25
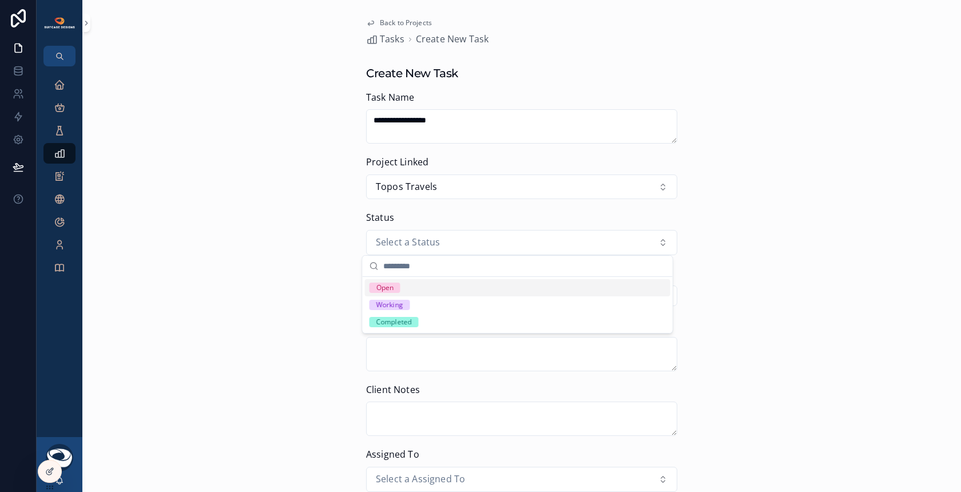
click at [380, 293] on div "Open" at bounding box center [517, 287] width 305 height 17
click at [500, 290] on input "scrollable content" at bounding box center [522, 296] width 310 height 16
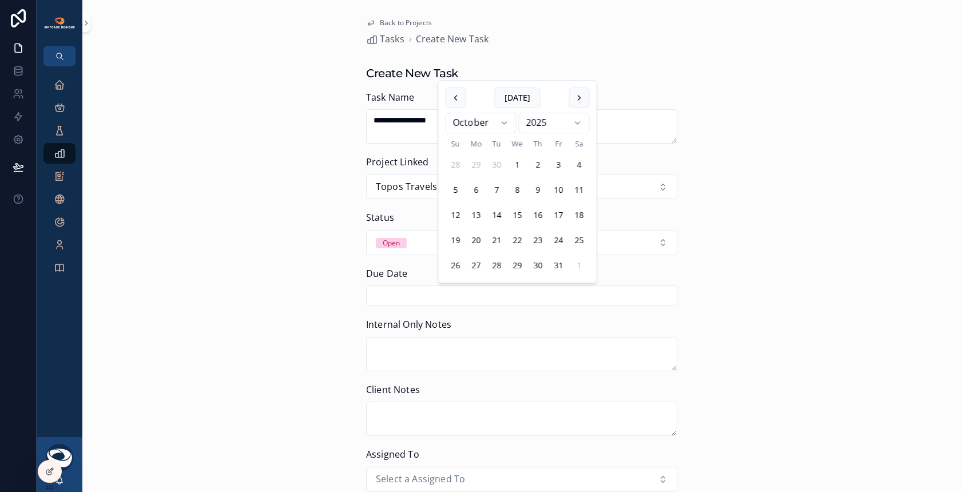
click at [576, 166] on button "4" at bounding box center [579, 164] width 21 height 21
type input "*********"
click at [802, 186] on div "**********" at bounding box center [521, 246] width 878 height 492
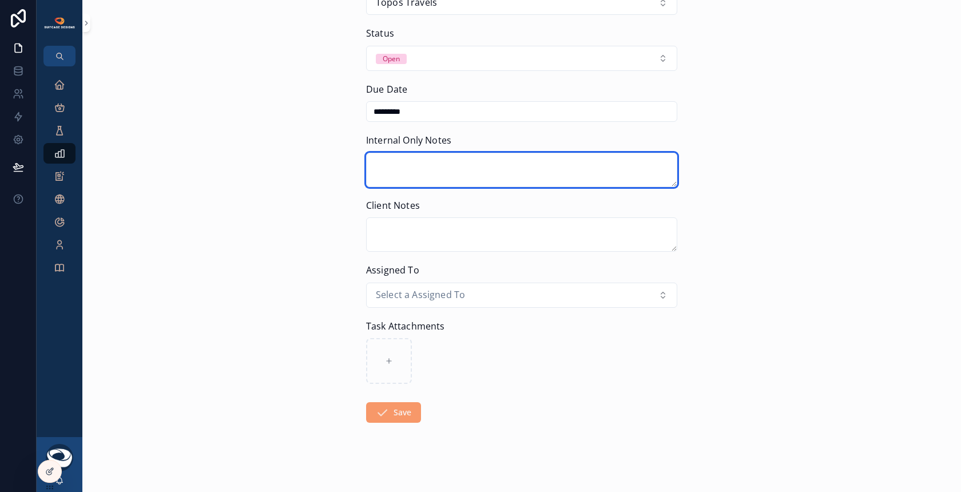
click at [460, 166] on textarea "scrollable content" at bounding box center [521, 170] width 311 height 34
paste textarea "**********"
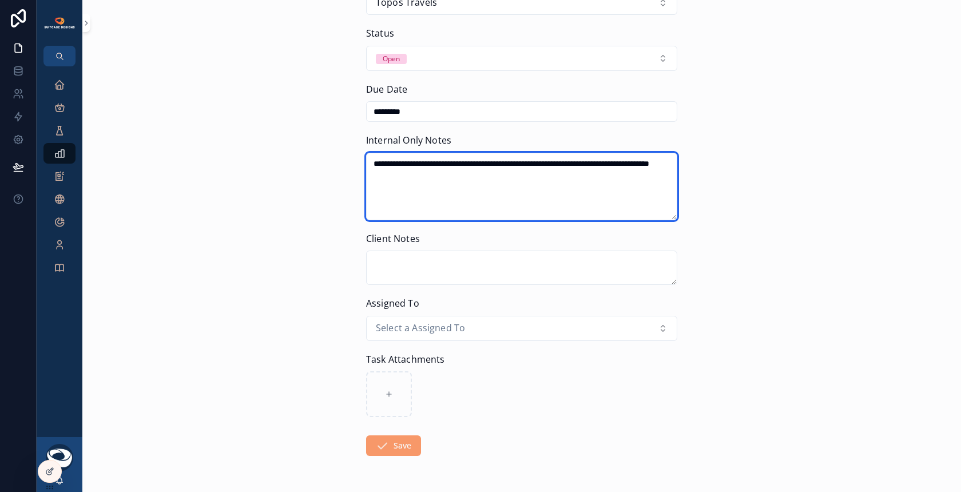
click at [366, 161] on textarea "**********" at bounding box center [521, 186] width 311 height 67
type textarea "**********"
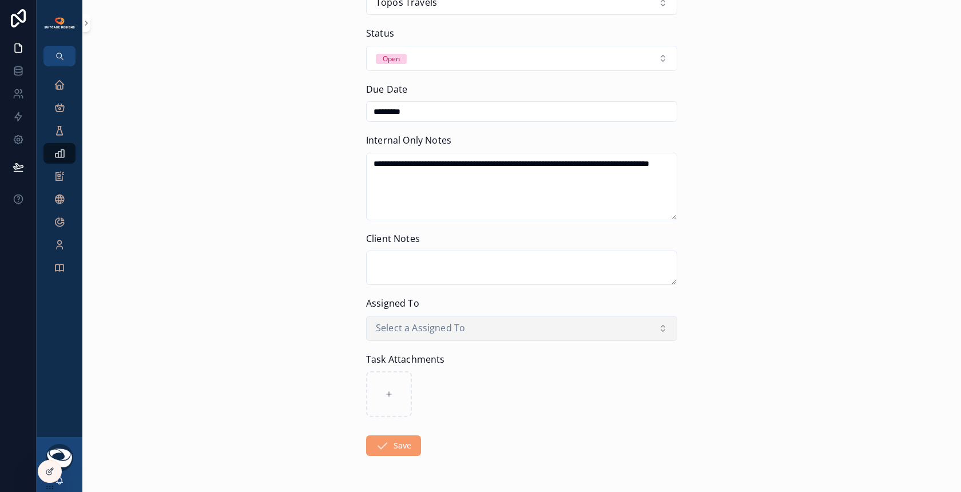
click at [440, 330] on span "Select a Assigned To" at bounding box center [420, 328] width 89 height 15
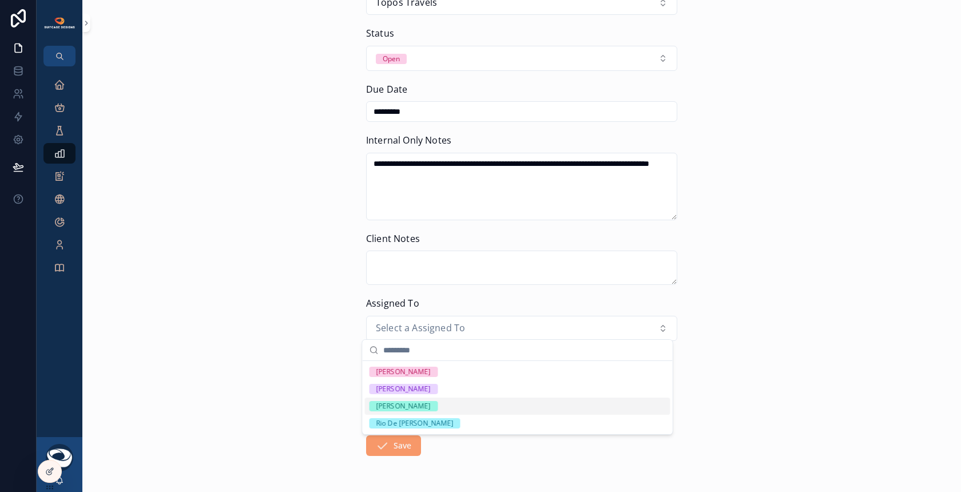
click at [412, 405] on div "[PERSON_NAME]" at bounding box center [403, 406] width 55 height 10
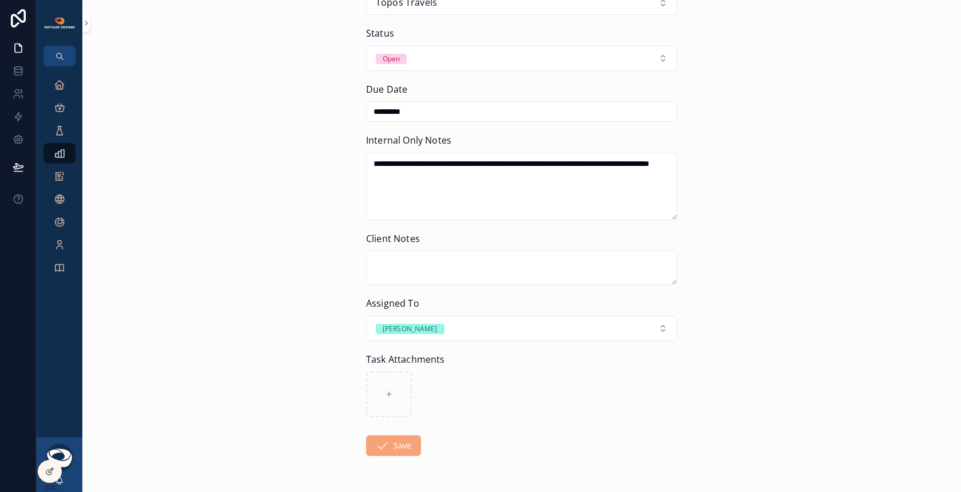
click at [399, 440] on button "Save" at bounding box center [393, 445] width 55 height 21
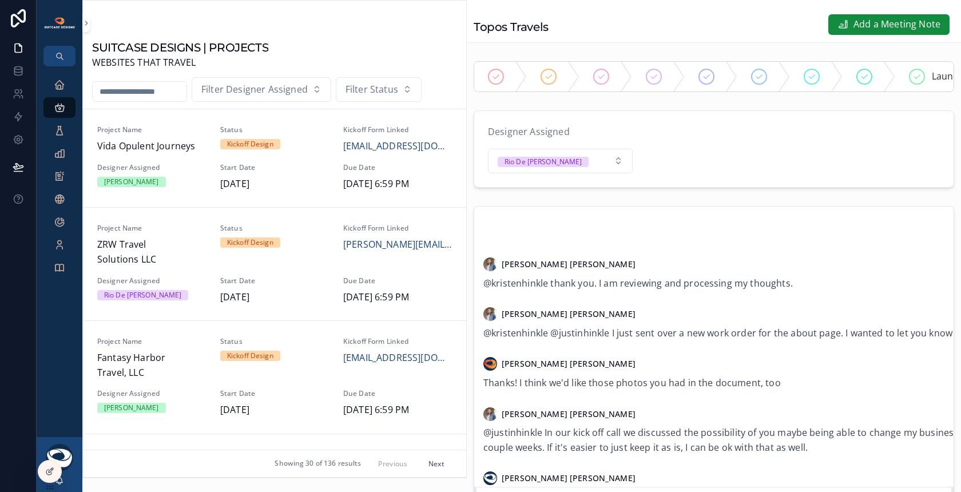
scroll to position [1132, 0]
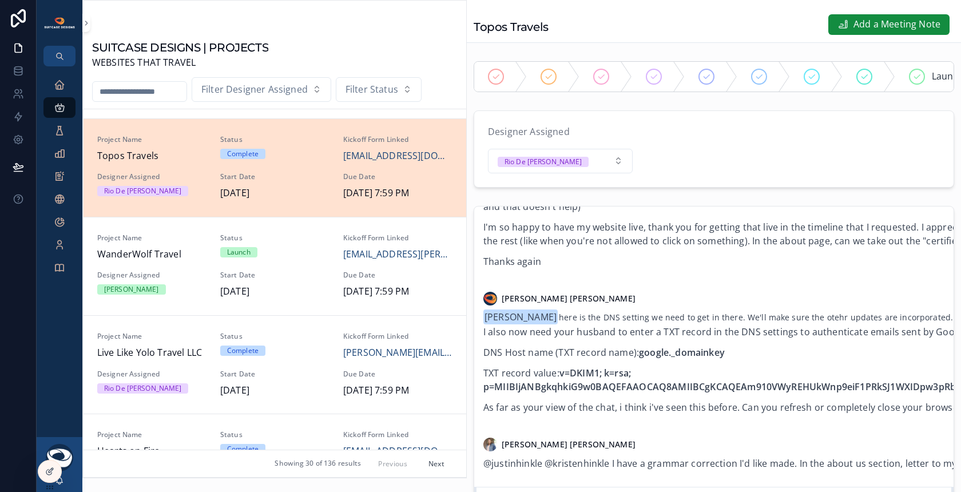
click at [302, 172] on span "Start Date" at bounding box center [274, 176] width 109 height 9
click at [616, 168] on button "Rio De [PERSON_NAME]" at bounding box center [560, 161] width 145 height 25
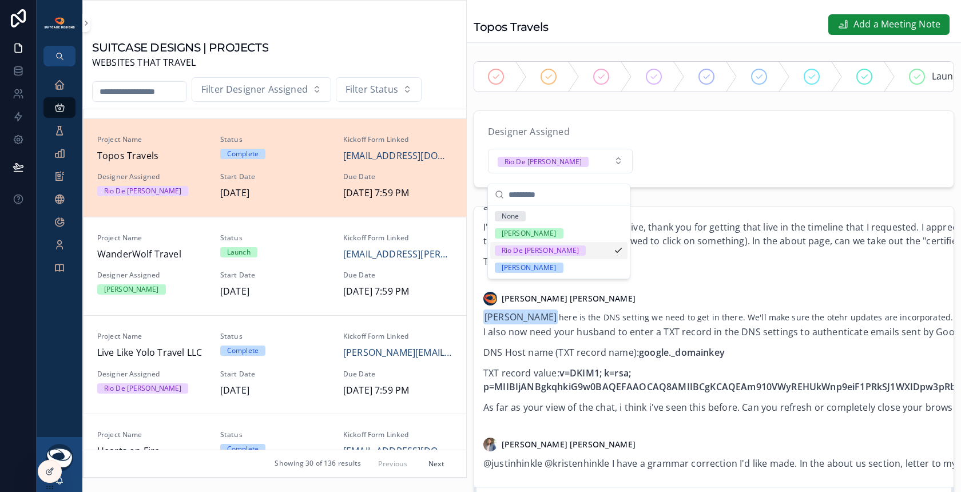
click at [535, 248] on div "Rio De [PERSON_NAME]" at bounding box center [539, 250] width 77 height 10
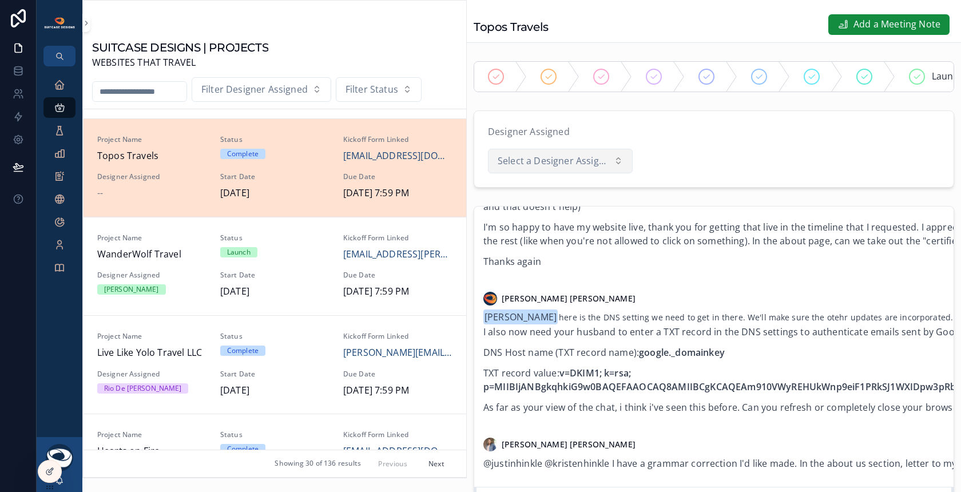
click at [540, 169] on span "Select a Designer Assigned" at bounding box center [553, 161] width 112 height 15
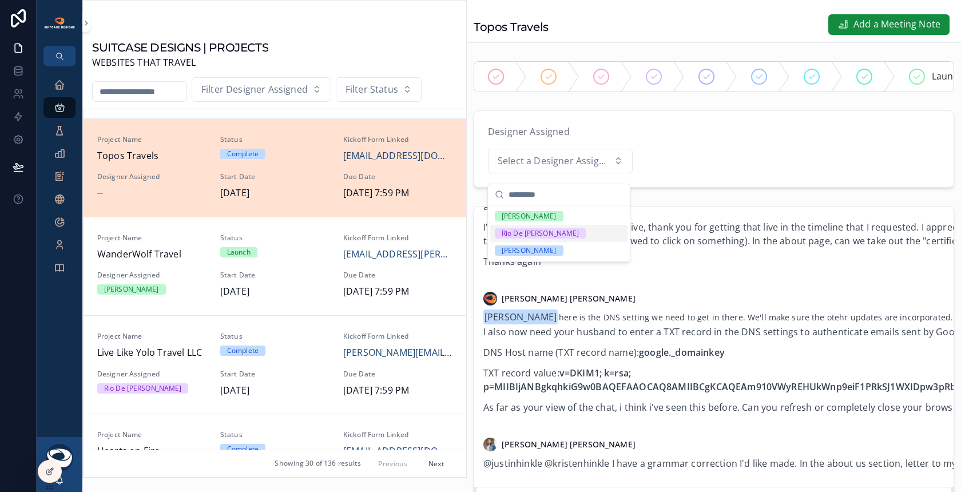
click at [536, 233] on div "Rio De [PERSON_NAME]" at bounding box center [539, 233] width 77 height 10
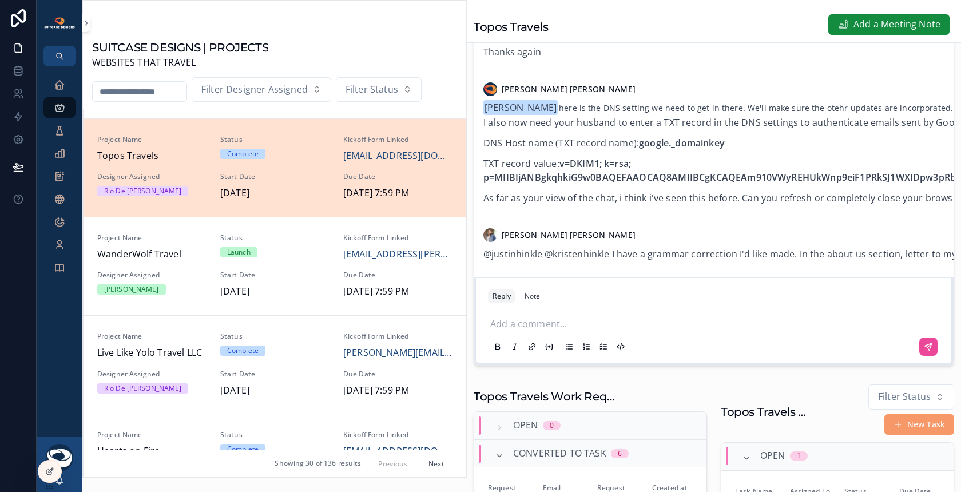
scroll to position [486, 0]
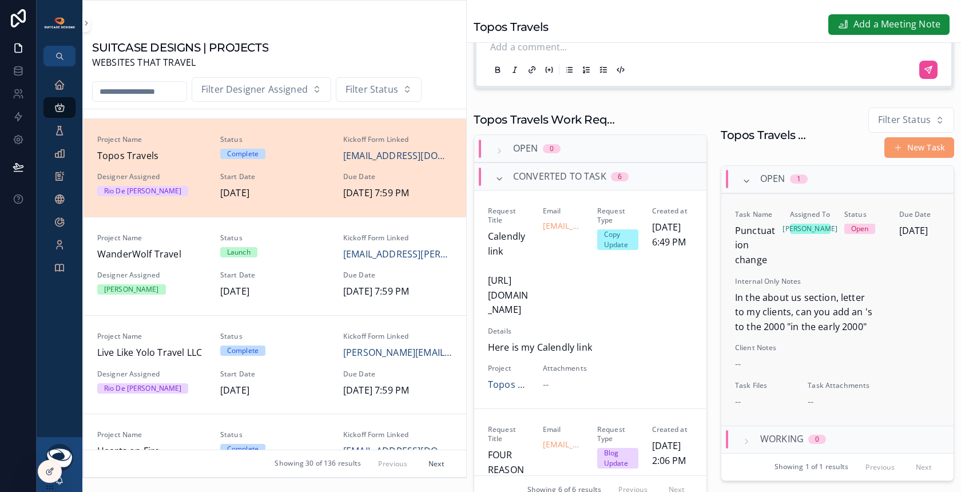
click at [902, 309] on span "In the about us section, letter to my clients, can you add an 's to the 2000 "i…" at bounding box center [837, 312] width 205 height 44
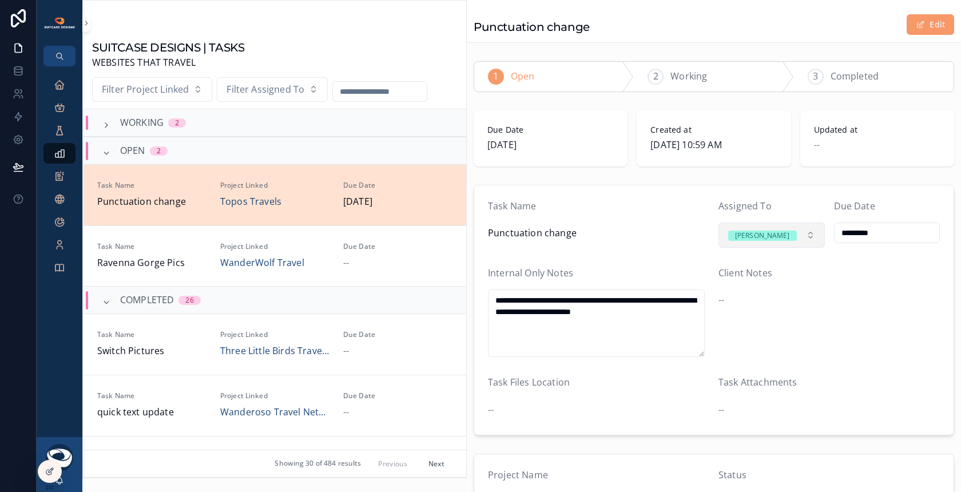
click at [774, 229] on span "[PERSON_NAME]" at bounding box center [762, 235] width 69 height 15
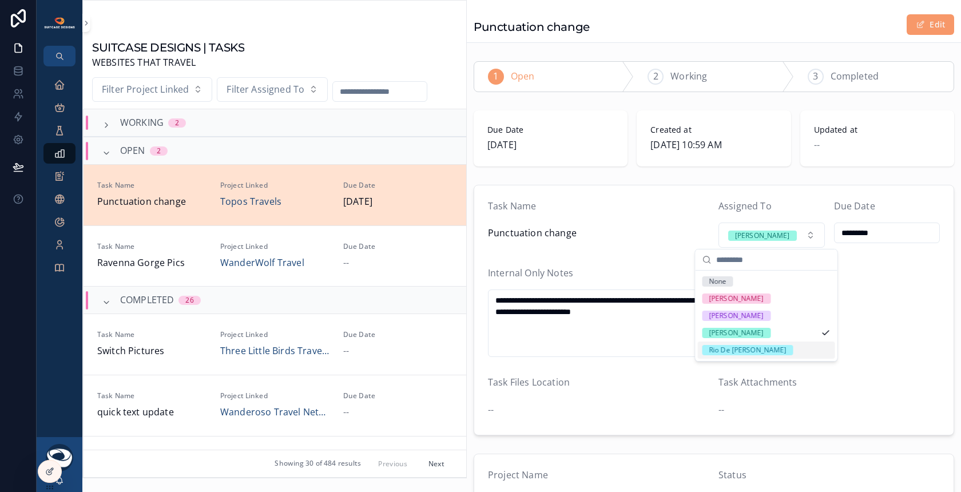
click at [733, 350] on div "Rio De [PERSON_NAME]" at bounding box center [747, 350] width 77 height 10
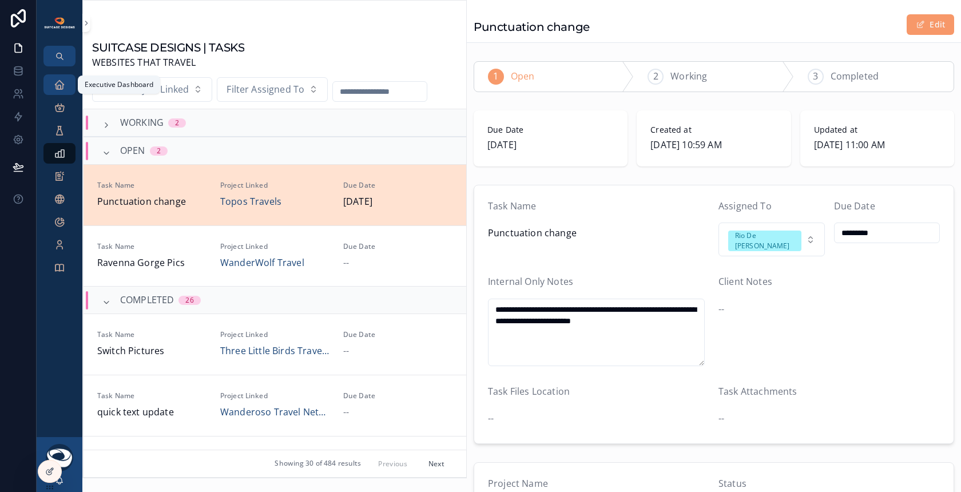
click at [62, 81] on icon "scrollable content" at bounding box center [59, 84] width 11 height 11
